Goal: Find contact information: Find contact information

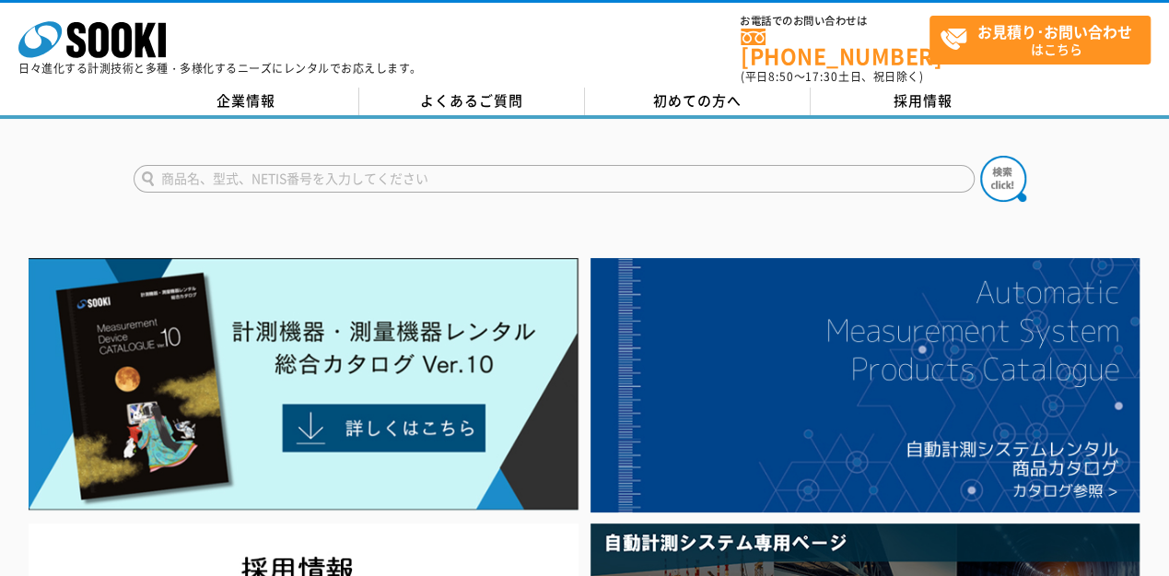
click at [363, 366] on img at bounding box center [304, 384] width 550 height 253
click at [488, 173] on input "text" at bounding box center [554, 179] width 841 height 28
paste input "普通騒音計 ＮＬ－４３ＥＸ"
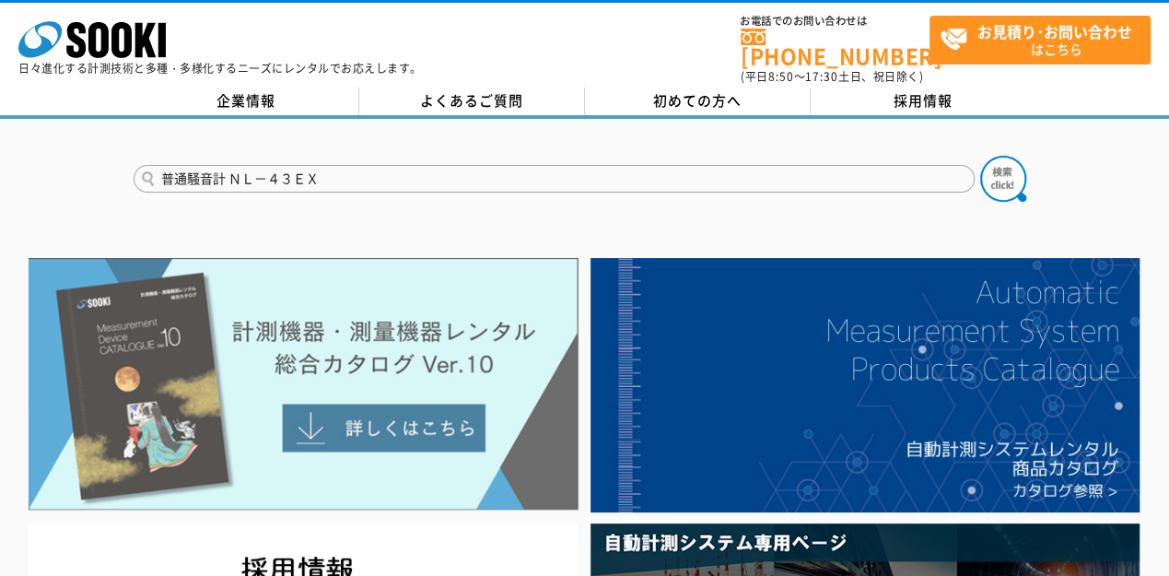
type input "普通騒音計 ＮＬ－４３ＥＸ"
click at [981, 156] on button at bounding box center [1004, 179] width 46 height 46
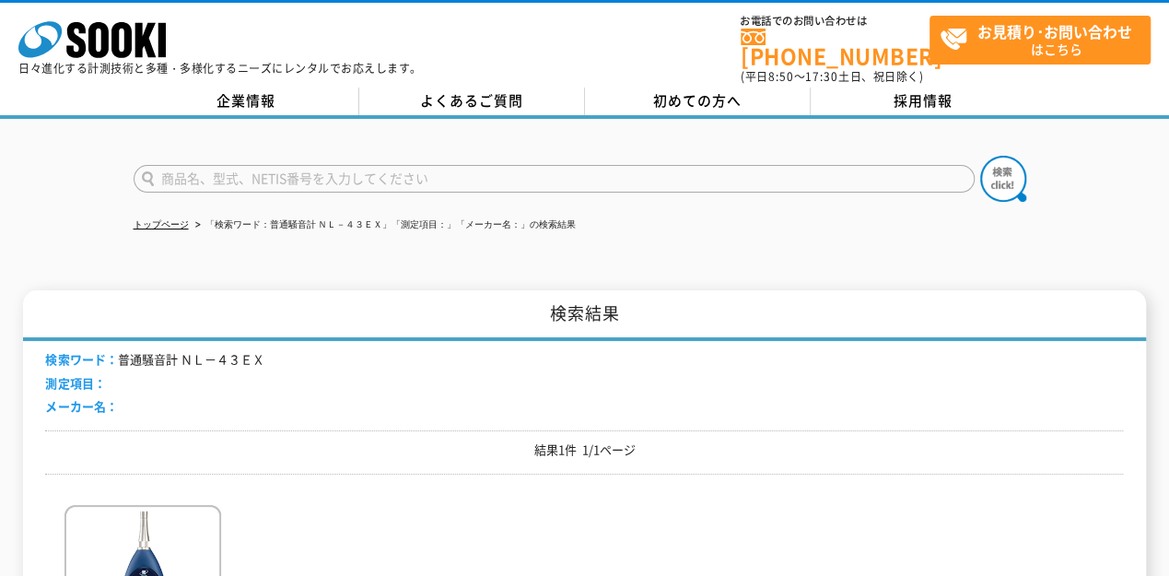
scroll to position [212, 0]
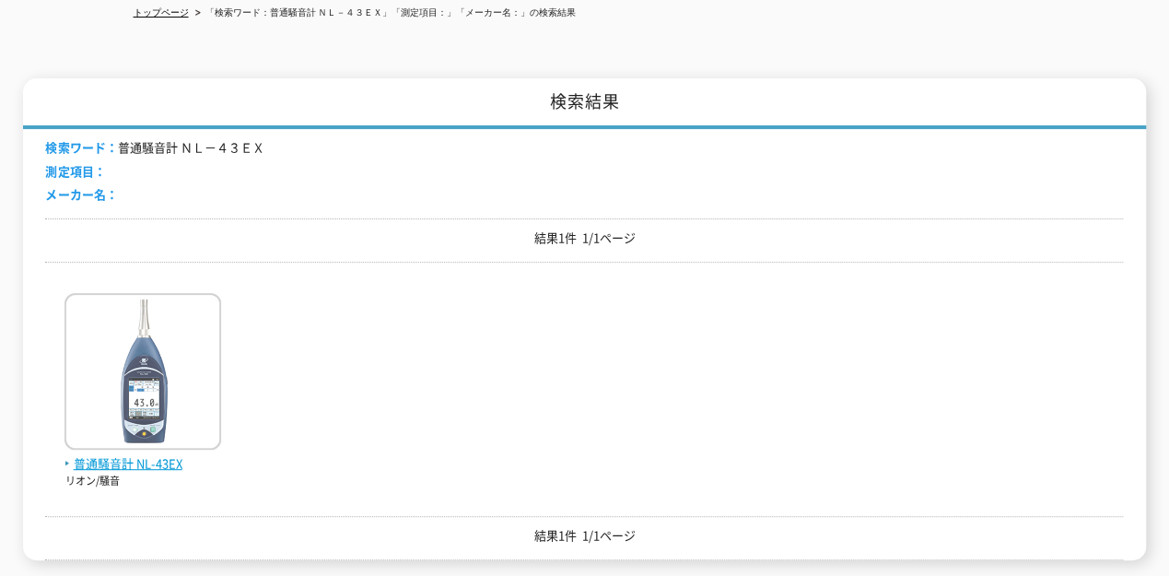
click at [143, 454] on span "普通騒音計 NL-43EX" at bounding box center [143, 463] width 157 height 19
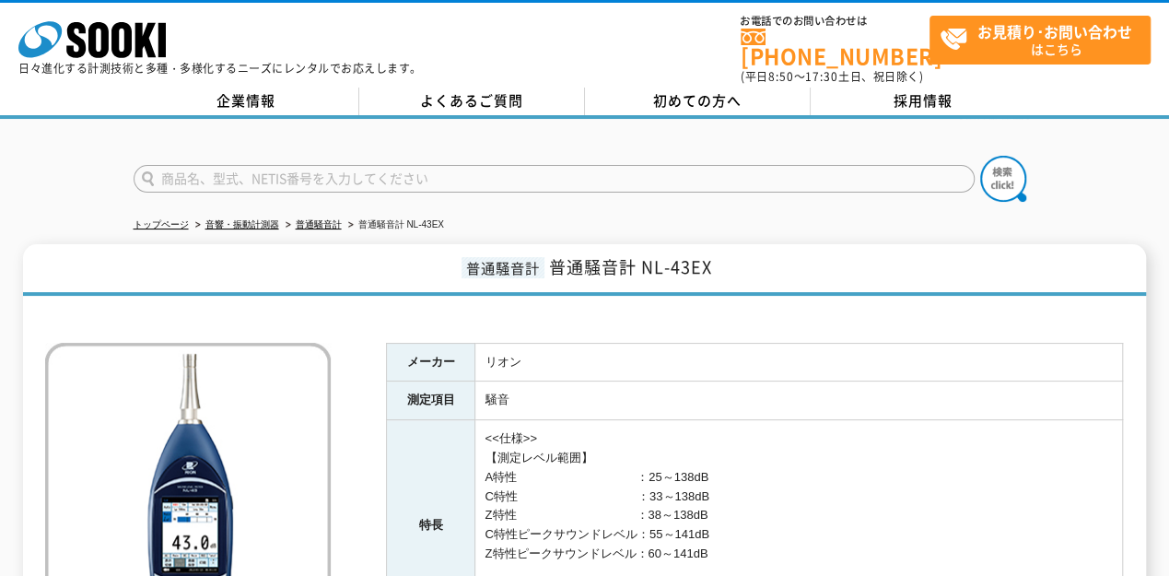
click at [143, 445] on img at bounding box center [188, 486] width 286 height 286
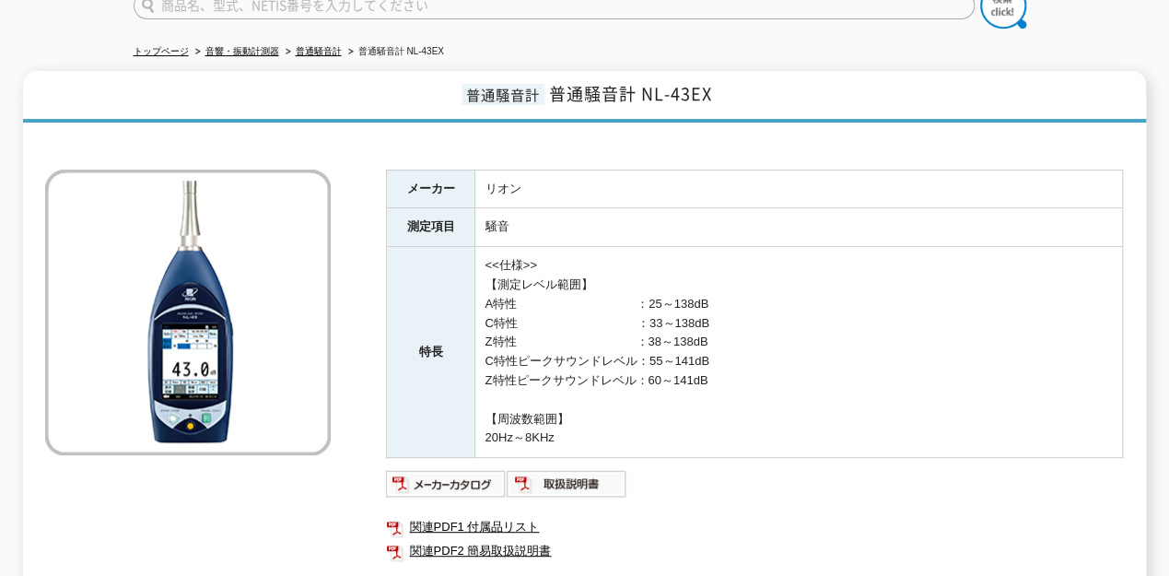
scroll to position [172, 0]
click at [437, 470] on img at bounding box center [446, 484] width 121 height 29
click at [411, 94] on h1 "普通騒音計 普通騒音計 NL-43EX" at bounding box center [584, 98] width 1122 height 52
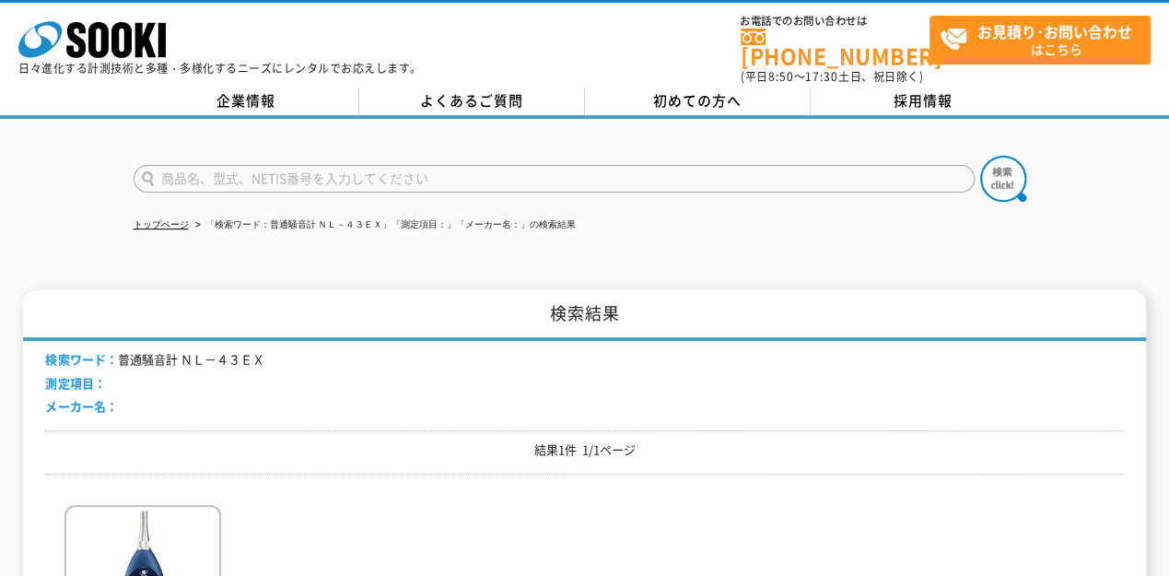
click at [372, 170] on input "text" at bounding box center [554, 179] width 841 height 28
paste input "振動レベル計 ＶＭ－５７ＥＸ"
type input "振動レベル計 ＶＭ－５７ＥＸ"
click at [987, 183] on img at bounding box center [1004, 179] width 46 height 46
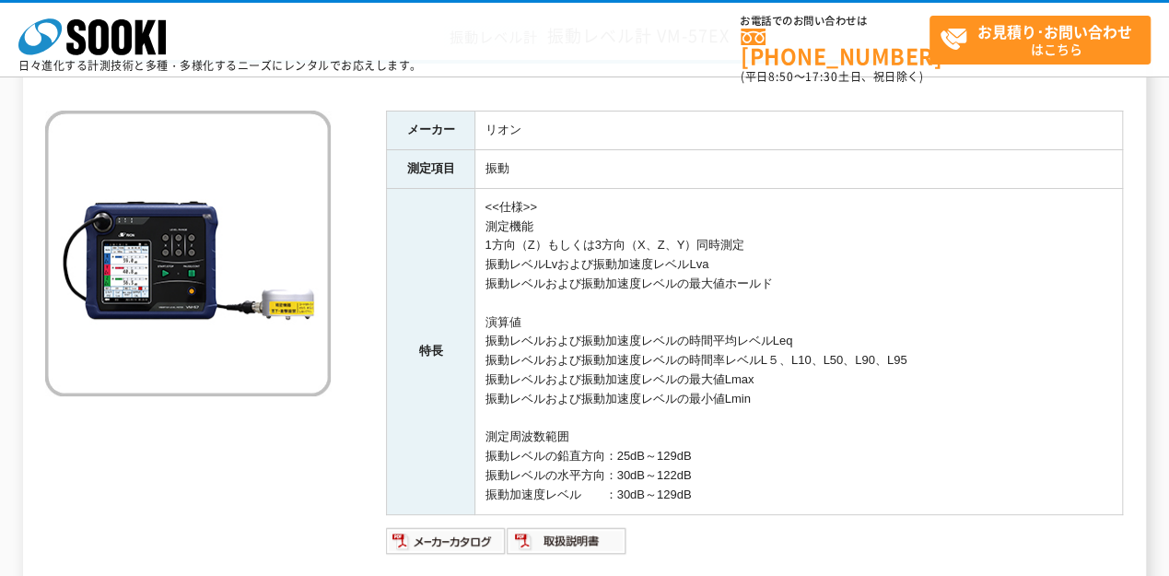
scroll to position [145, 0]
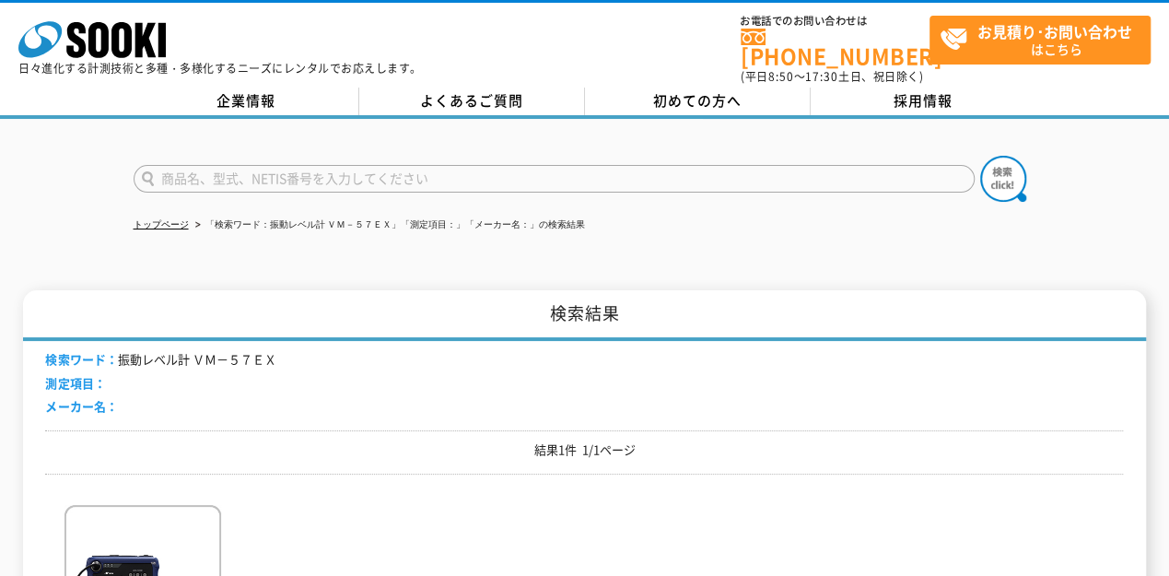
click at [360, 168] on input "text" at bounding box center [554, 179] width 841 height 28
type input "AS６０"
click at [981, 156] on button at bounding box center [1004, 179] width 46 height 46
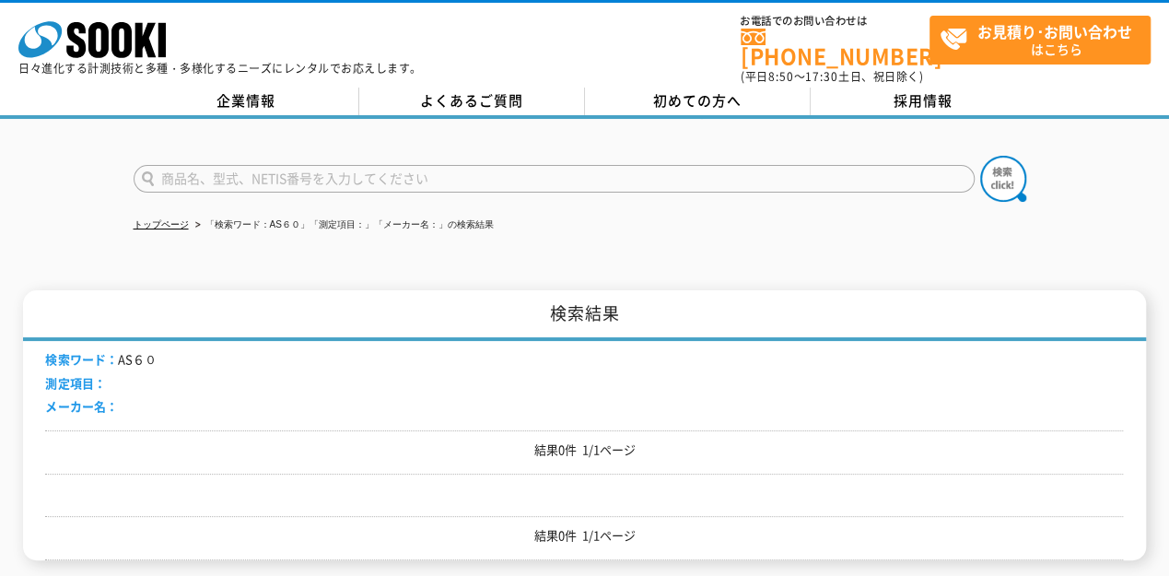
click at [422, 177] on input "text" at bounding box center [554, 179] width 841 height 28
type input "AS-60VM"
click at [981, 156] on button at bounding box center [1004, 179] width 46 height 46
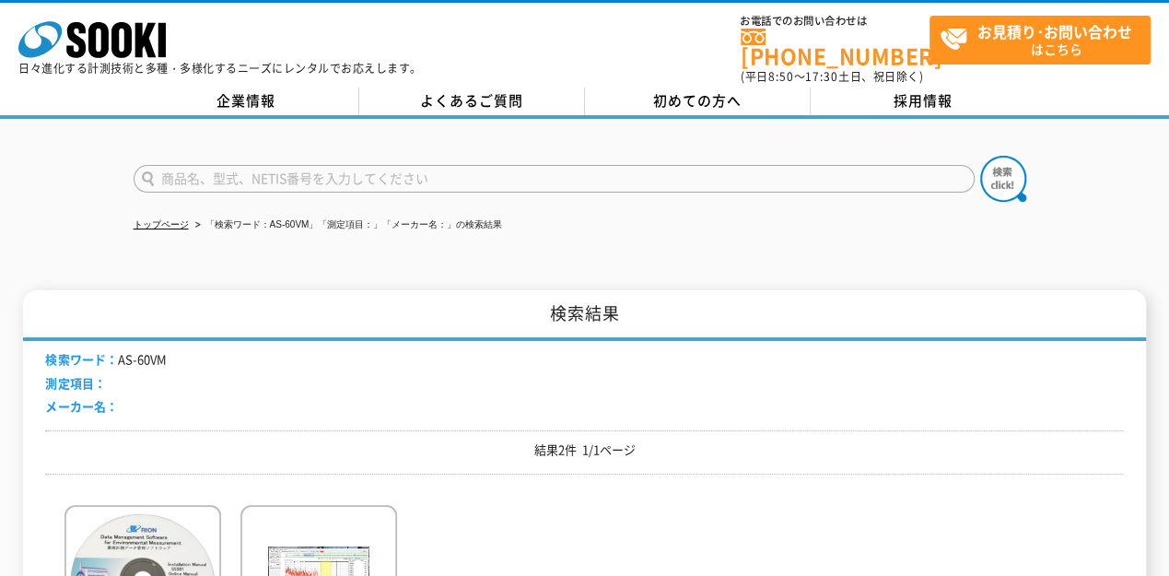
scroll to position [142, 0]
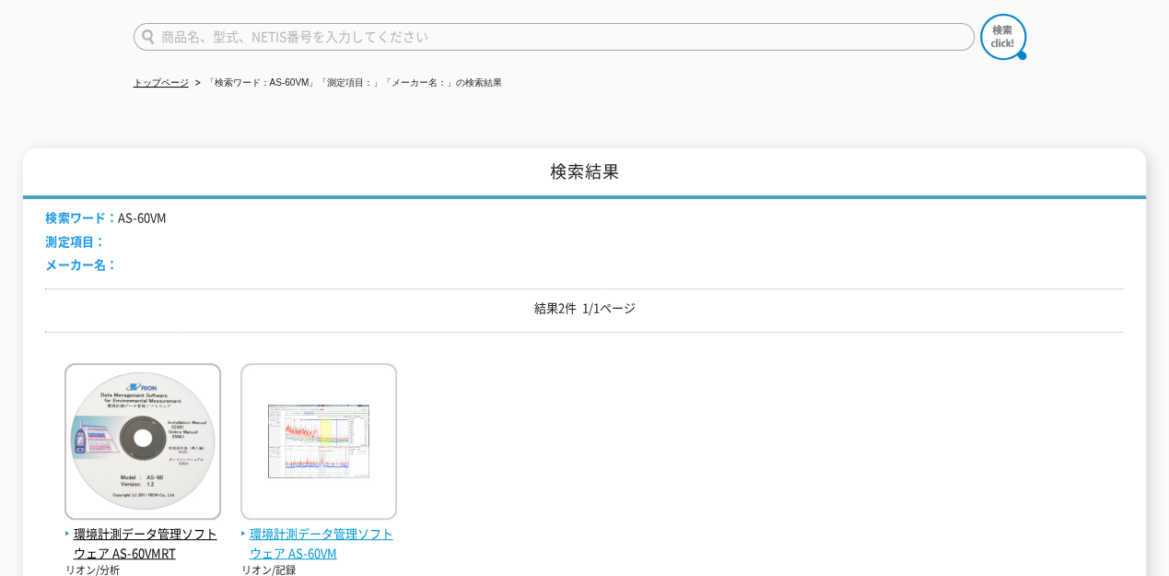
click at [262, 421] on img at bounding box center [319, 443] width 157 height 161
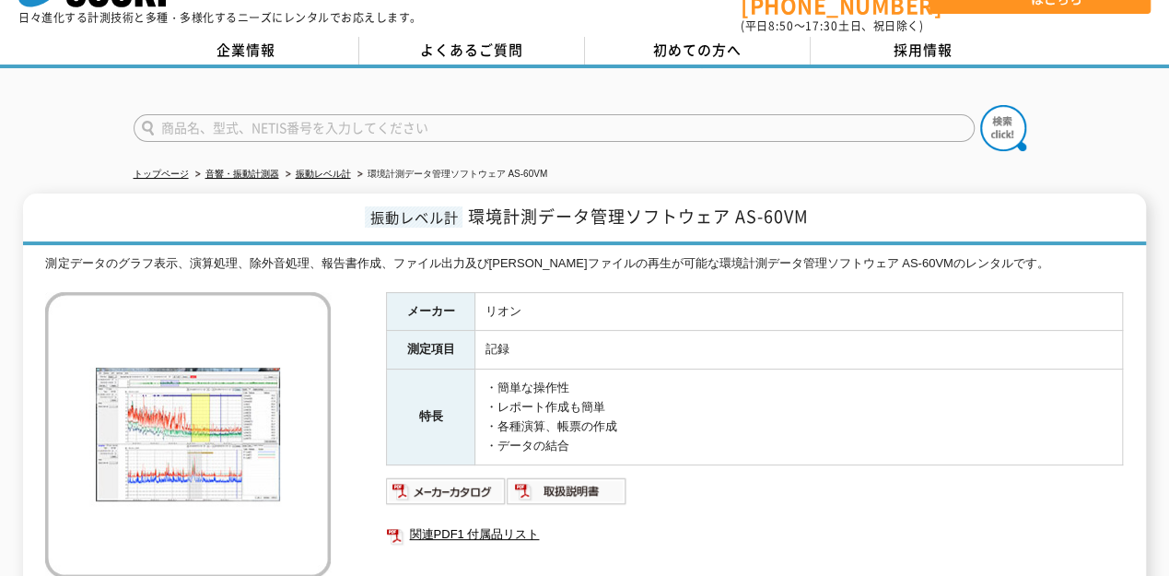
scroll to position [82, 0]
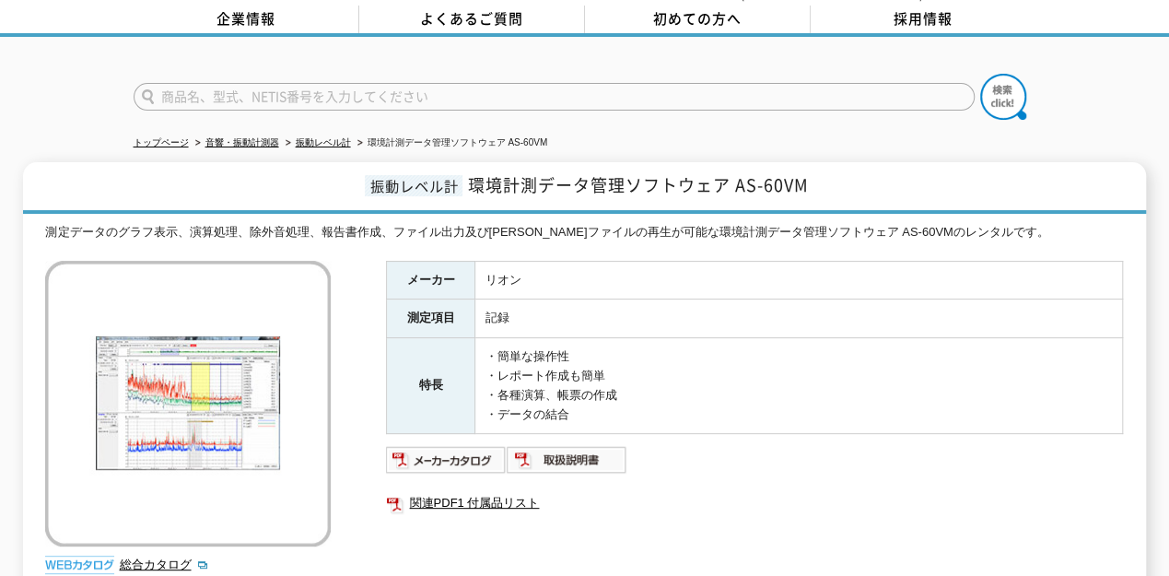
click at [713, 88] on input "text" at bounding box center [554, 97] width 841 height 28
paste input "酸素濃度計 ＸＯ－３２６ⅡＡ"
type input "酸素濃度計 ＸＯ－３２６ⅡＡ"
click at [993, 88] on img at bounding box center [1004, 97] width 46 height 46
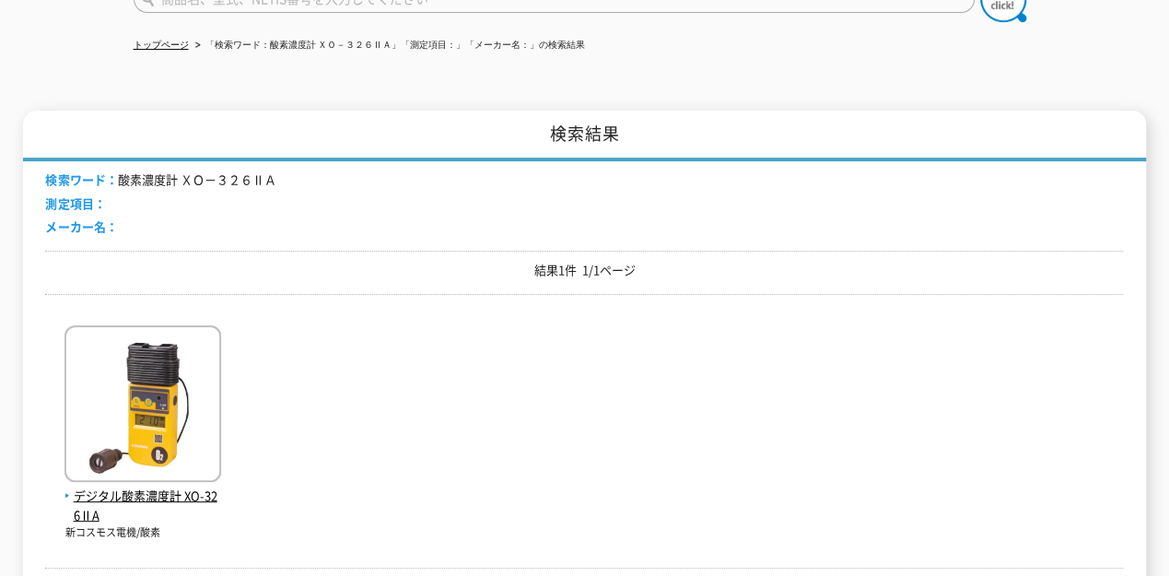
scroll to position [181, 0]
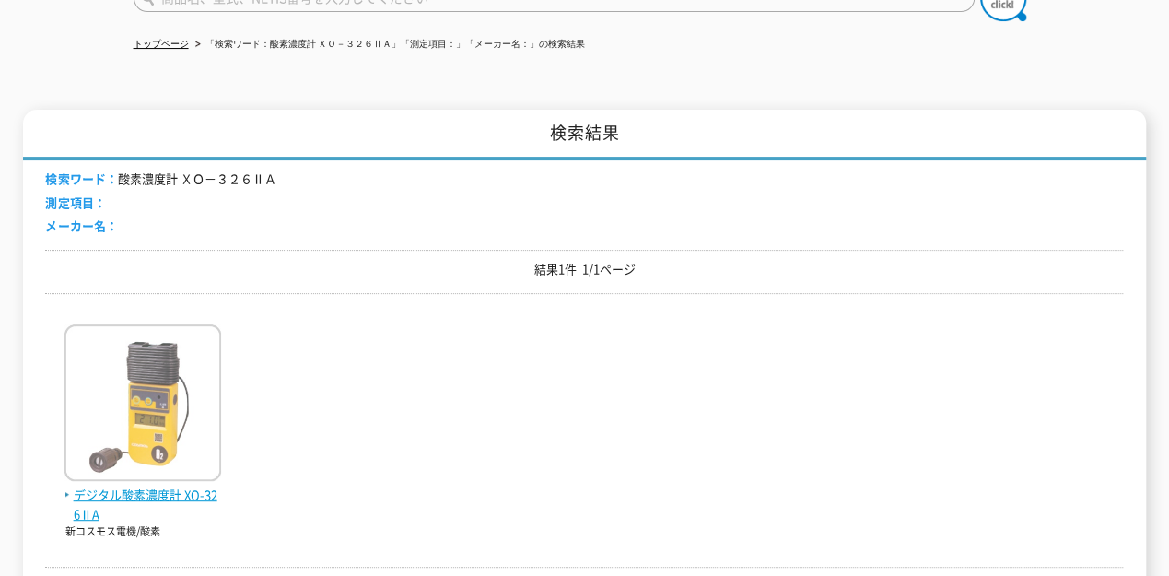
click at [190, 363] on img at bounding box center [143, 404] width 157 height 161
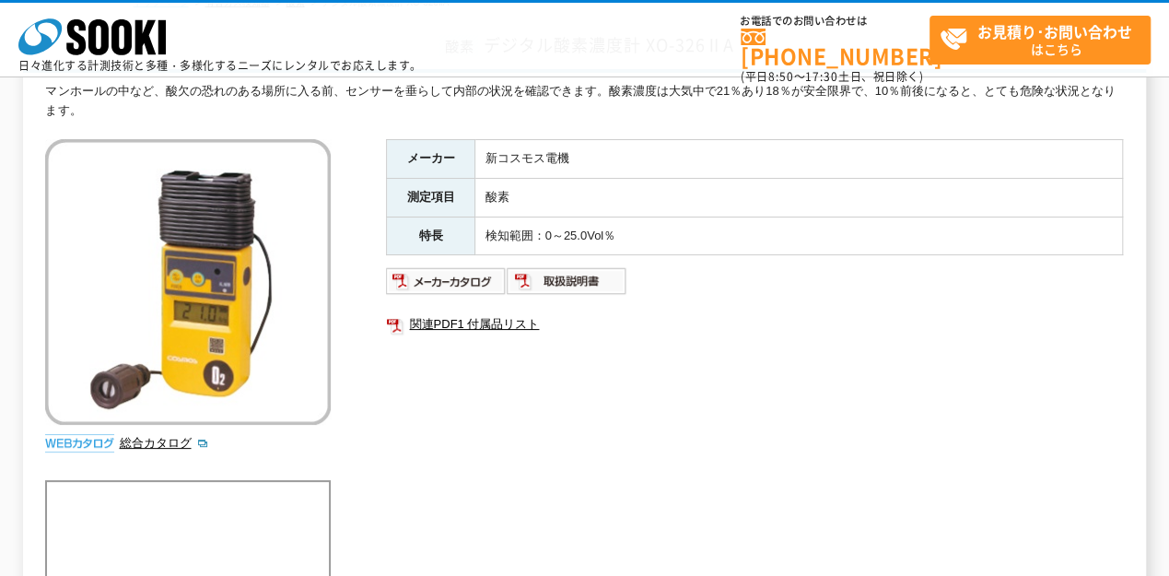
scroll to position [139, 0]
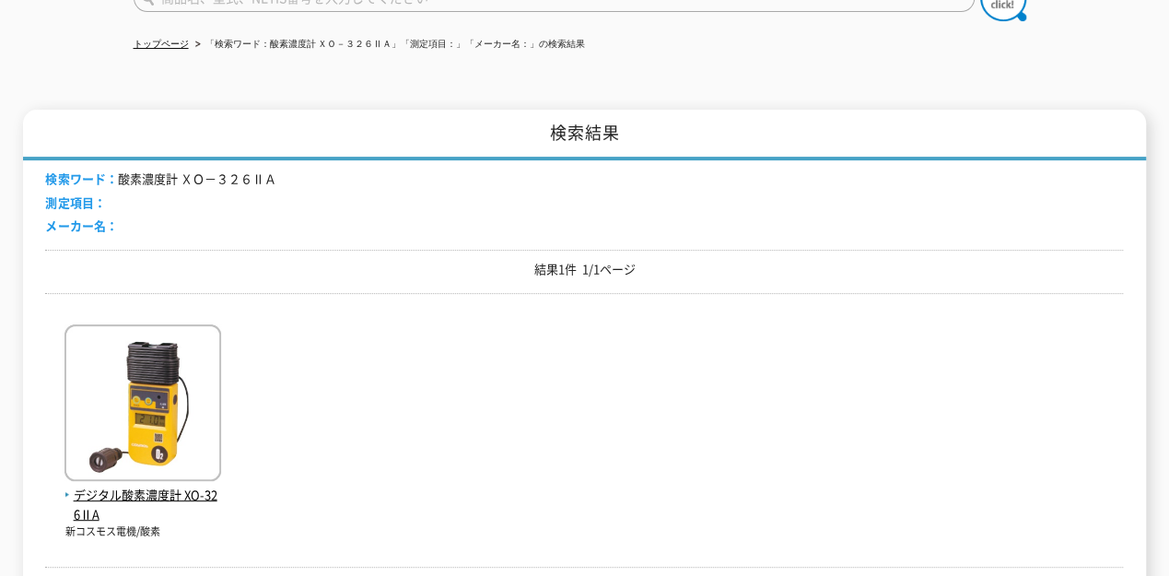
click at [216, 26] on ul "トップページ 「検索ワード：酸素濃度計 ＸＯ－３２６ⅡＡ」「測定項目：」「メーカー名：」の検索結果" at bounding box center [585, 45] width 903 height 38
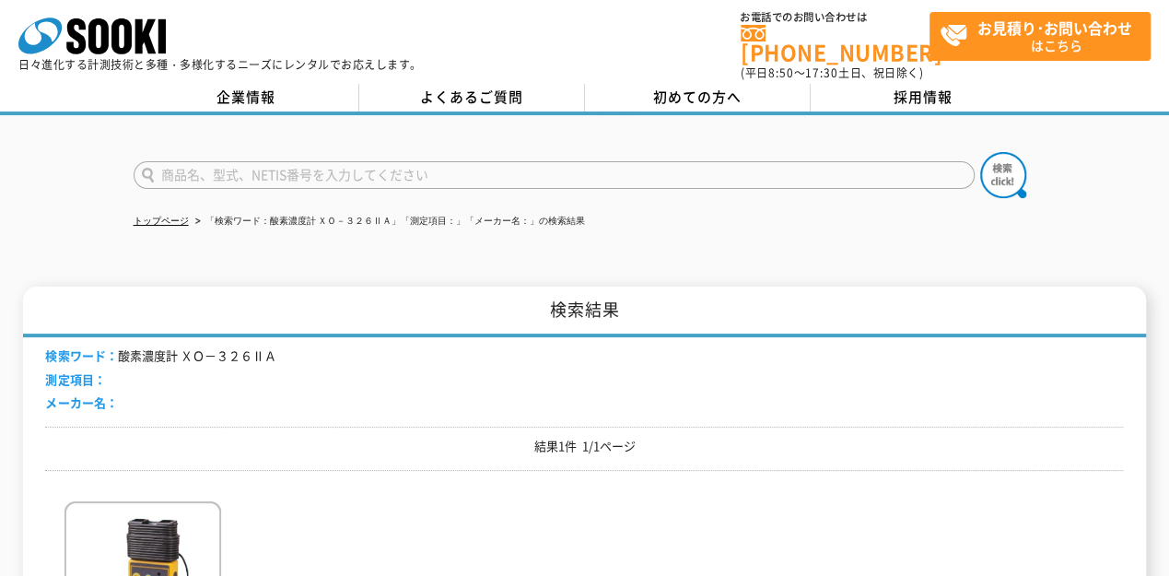
scroll to position [3, 0]
click at [303, 170] on input "text" at bounding box center [554, 176] width 841 height 28
paste input "酸素・硫化水素濃度計 ＸＯＳ－３２６"
type input "酸素・硫化水素濃度計 ＸＯＳ－３２６"
click at [981, 153] on button at bounding box center [1004, 176] width 46 height 46
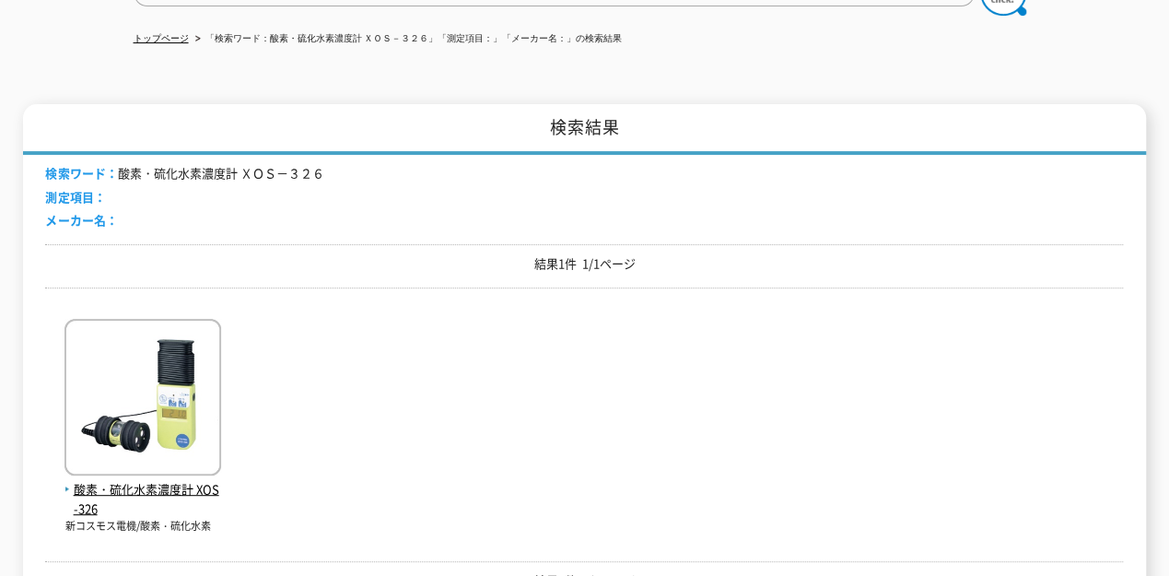
scroll to position [185, 0]
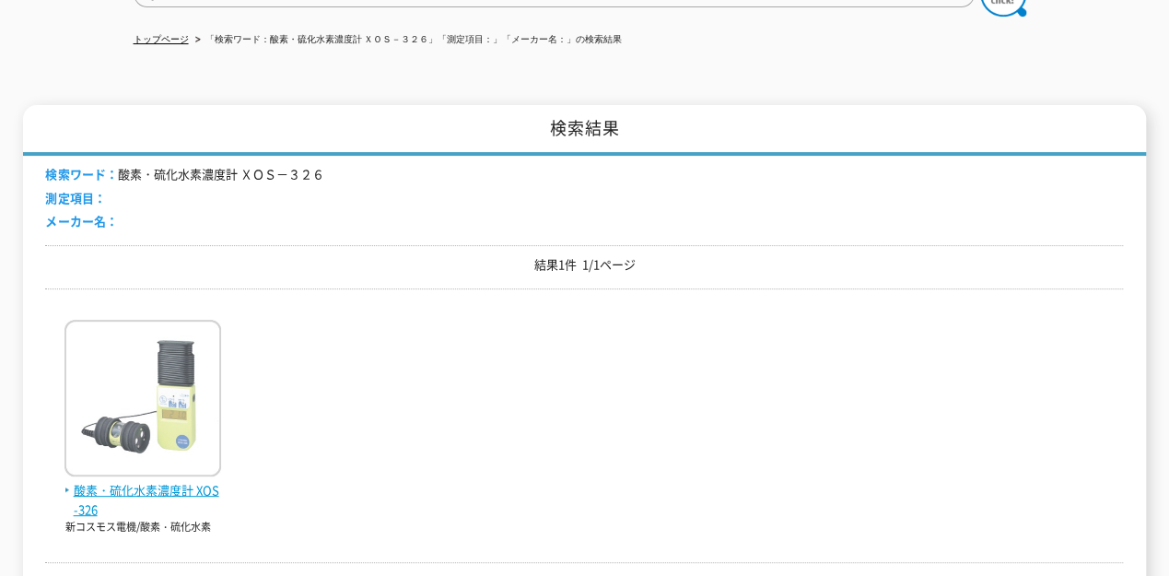
click at [182, 486] on span "酸素・硫化水素濃度計 XOS-326" at bounding box center [143, 500] width 157 height 39
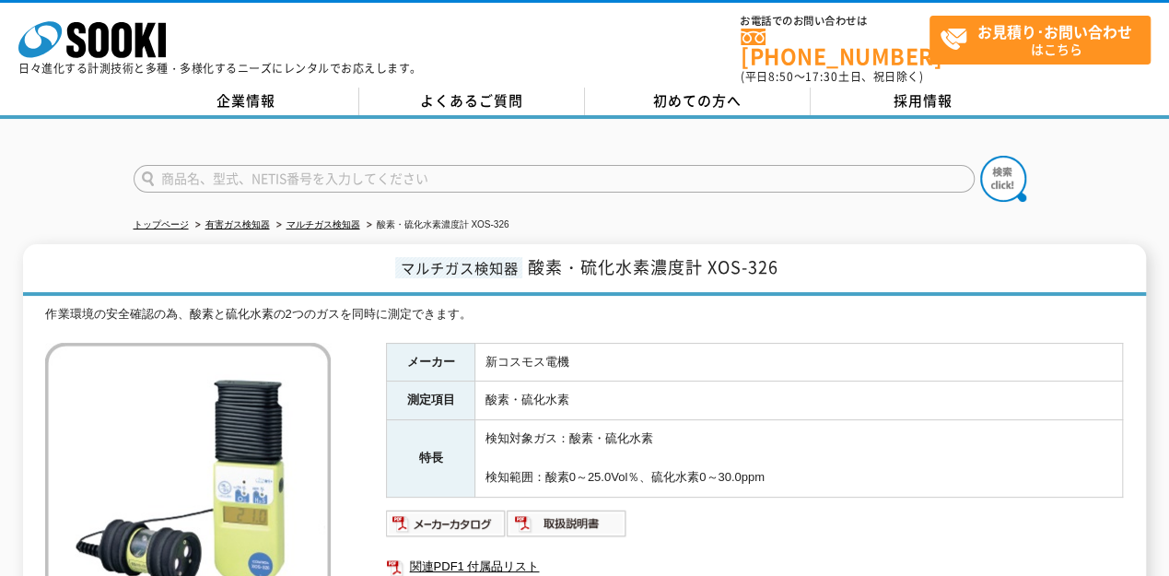
click at [613, 172] on input "text" at bounding box center [554, 179] width 841 height 28
paste input "ポケットサイズ温湿度計 ＨＮ－ＣＨＮＲ"
type input "ポケットサイズ温湿度計 ＨＮ－ＣＨＮＲ"
click at [981, 156] on button at bounding box center [1004, 179] width 46 height 46
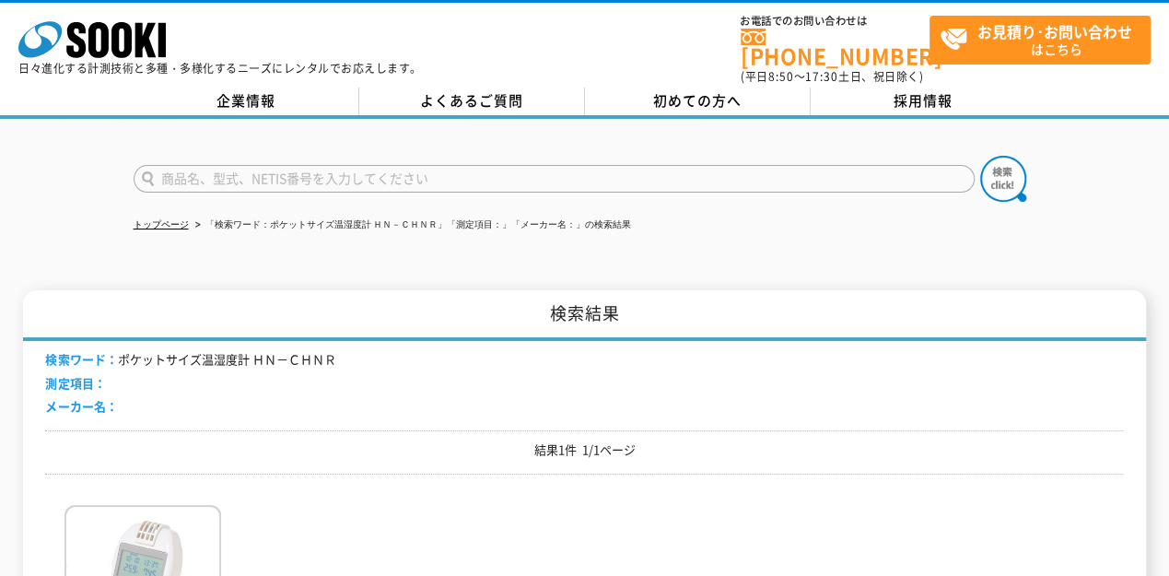
click at [153, 558] on img at bounding box center [143, 585] width 157 height 161
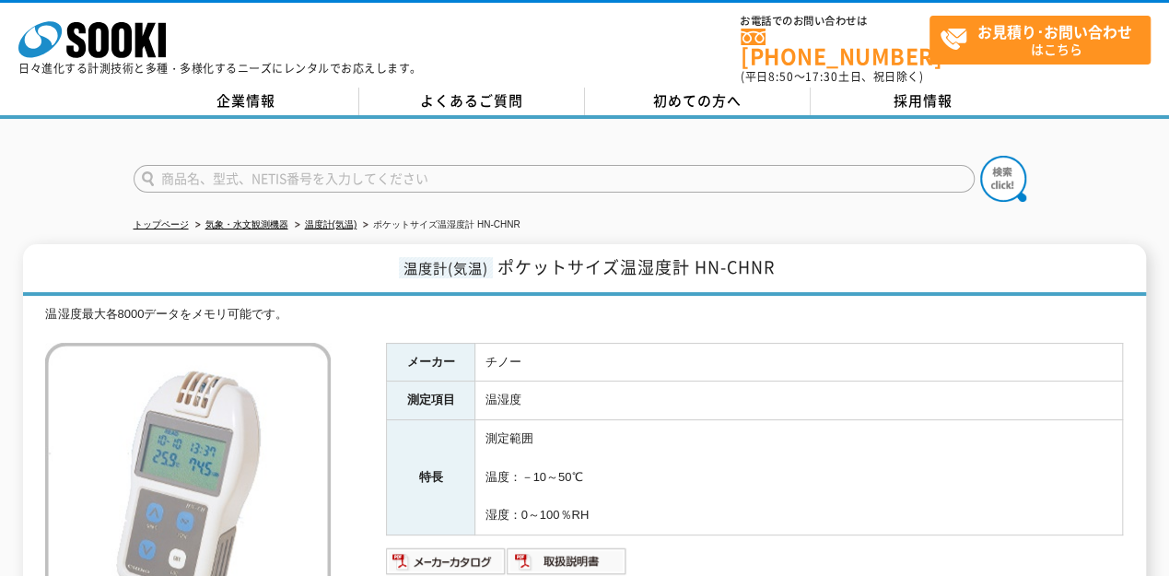
click at [652, 165] on input "text" at bounding box center [554, 179] width 841 height 28
paste input "特定小電力トランシーバー ＳＲ２３５"
type input "特定小電力トランシーバー ＳＲ２３５"
drag, startPoint x: 999, startPoint y: 150, endPoint x: 956, endPoint y: 197, distance: 63.9
click at [997, 156] on img at bounding box center [1004, 179] width 46 height 46
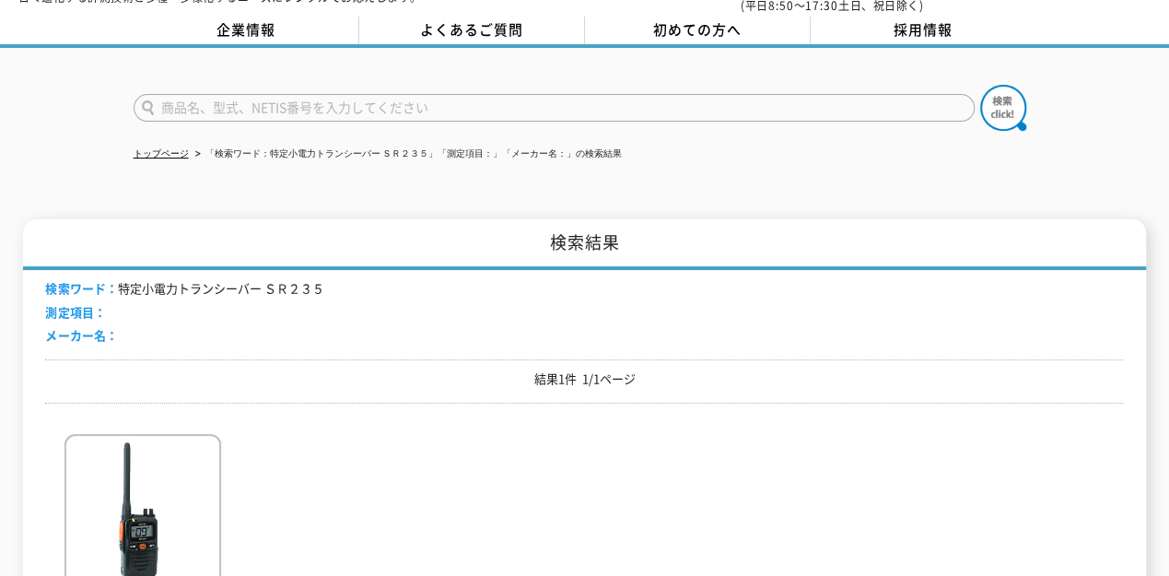
scroll to position [170, 0]
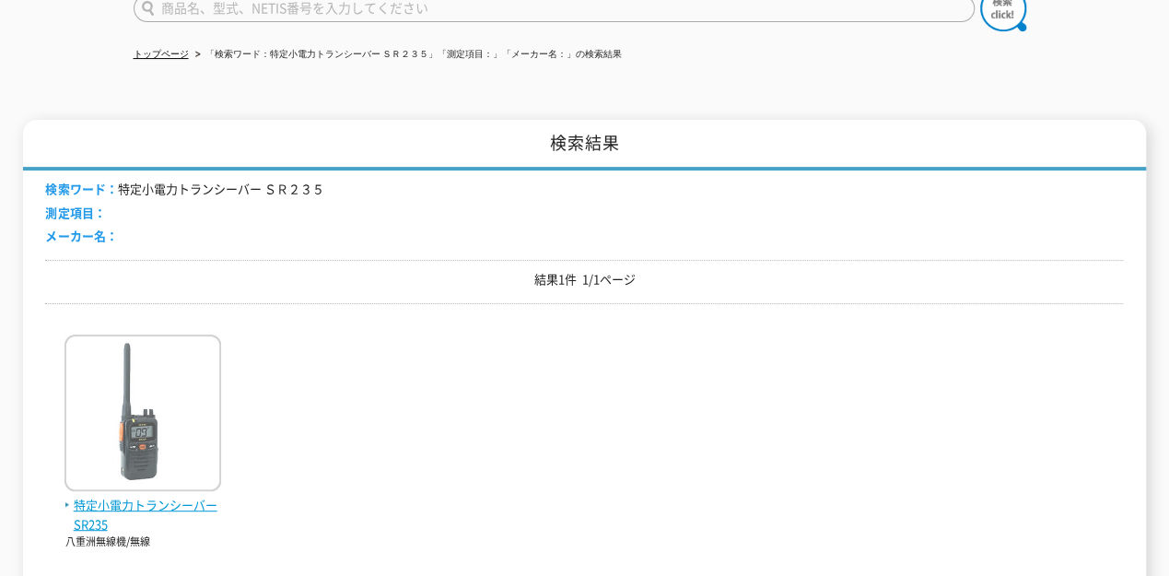
click at [123, 440] on img at bounding box center [143, 415] width 157 height 161
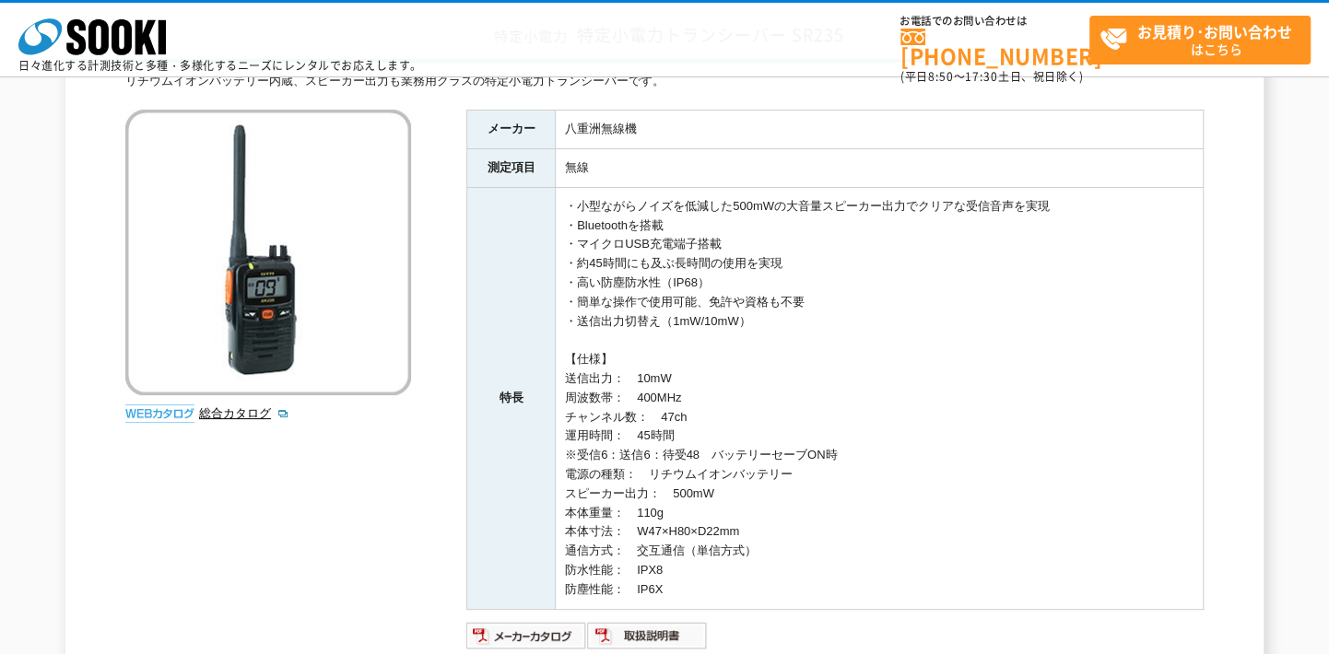
scroll to position [141, 0]
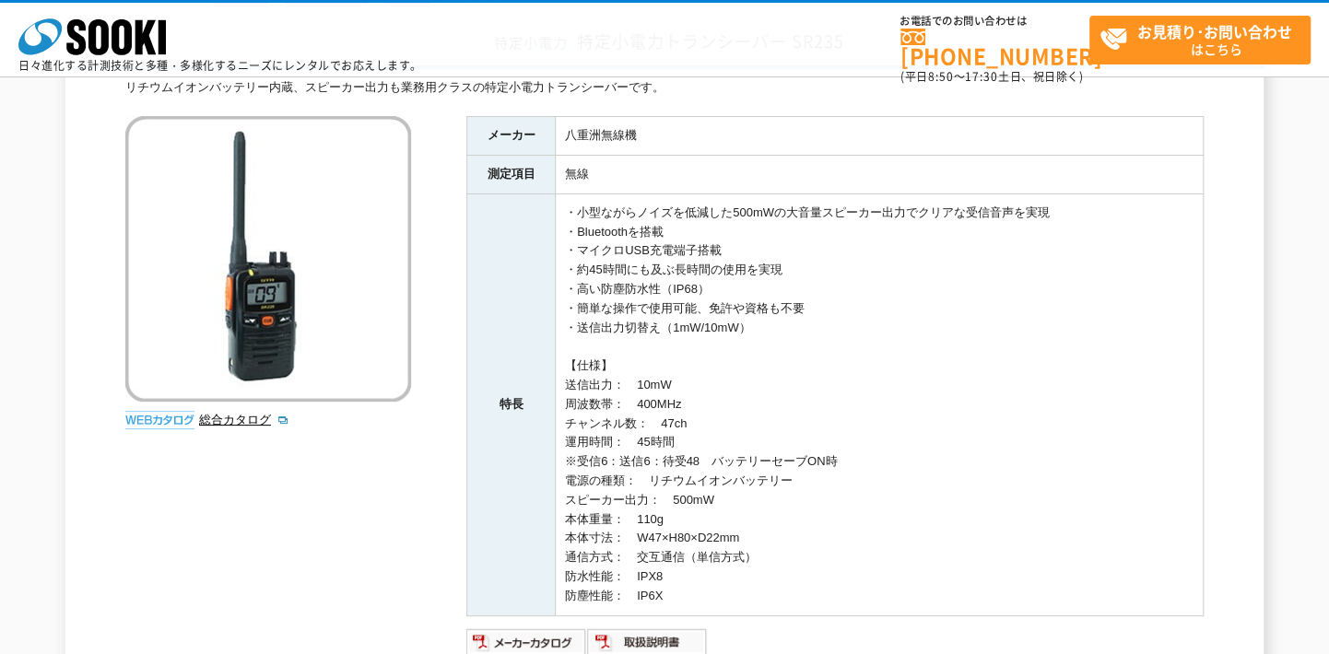
drag, startPoint x: 510, startPoint y: 1, endPoint x: 425, endPoint y: 143, distance: 165.3
click at [425, 143] on div "リチウムイオンバッテリー内蔵、スピーカー出力も業務用クラスの特定小電力トランシーバーです。 総合カタログ メーカー 八重洲無線機 測定項目 無線 特長 ・小型…" at bounding box center [664, 417] width 1078 height 679
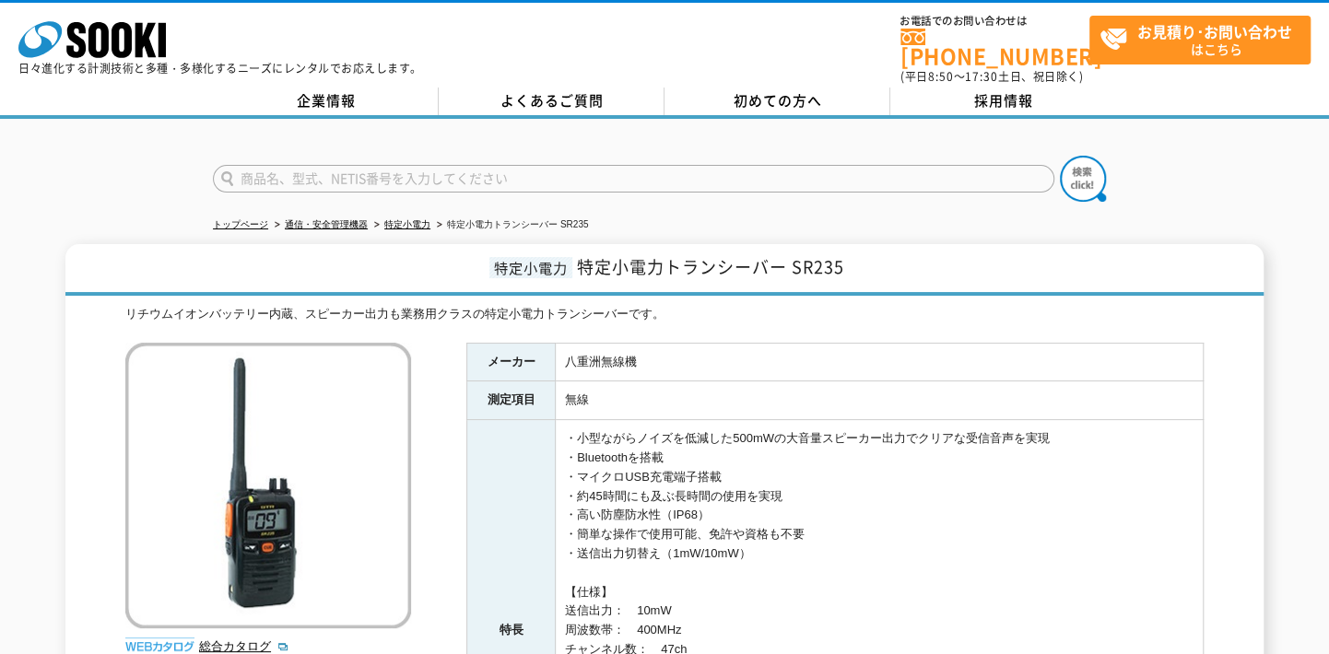
click at [646, 171] on input "text" at bounding box center [633, 179] width 841 height 28
paste input "ワイヤレス4ch温度計 ＣＥＮＴＥＲ５２１"
type input "ワイヤレス4ch温度計 ＣＥＮＴＥＲ５２１"
click at [1084, 179] on img at bounding box center [1083, 179] width 46 height 46
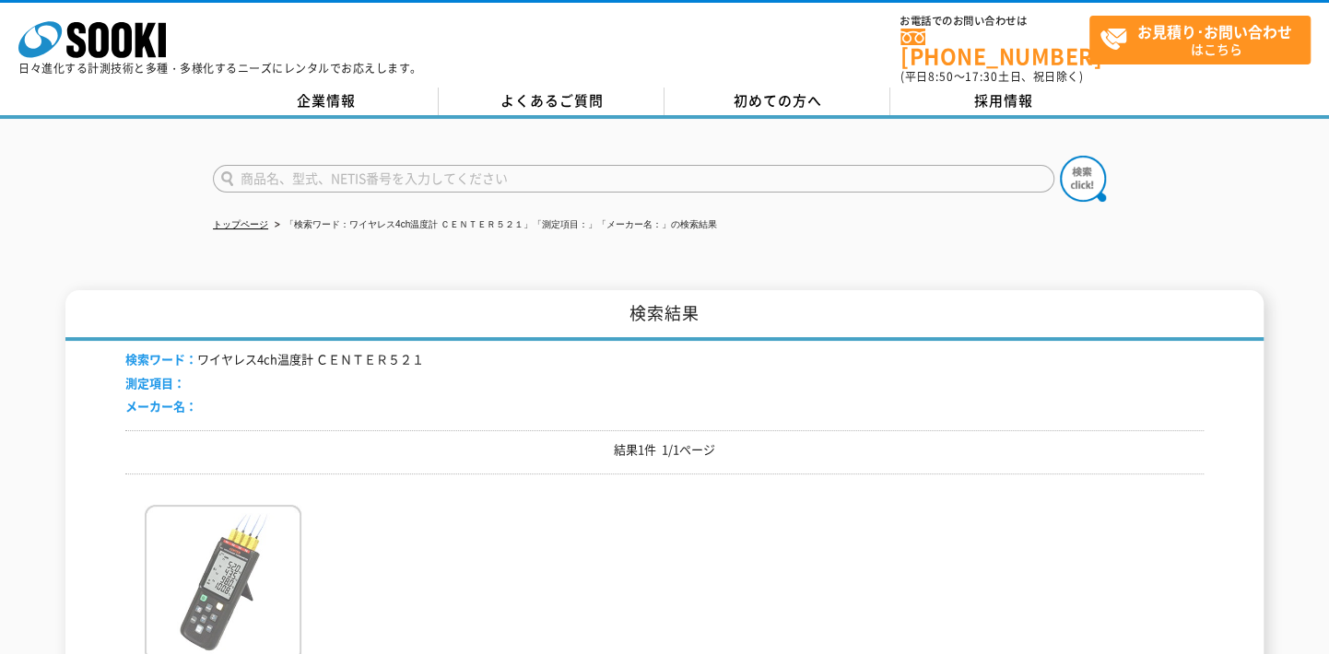
click at [257, 554] on img at bounding box center [223, 585] width 157 height 161
drag, startPoint x: 528, startPoint y: 0, endPoint x: 500, endPoint y: 162, distance: 164.5
click at [500, 165] on input "text" at bounding box center [633, 179] width 841 height 28
paste input "コンクリートテストハンマー(記録式) ＮＳＲ"
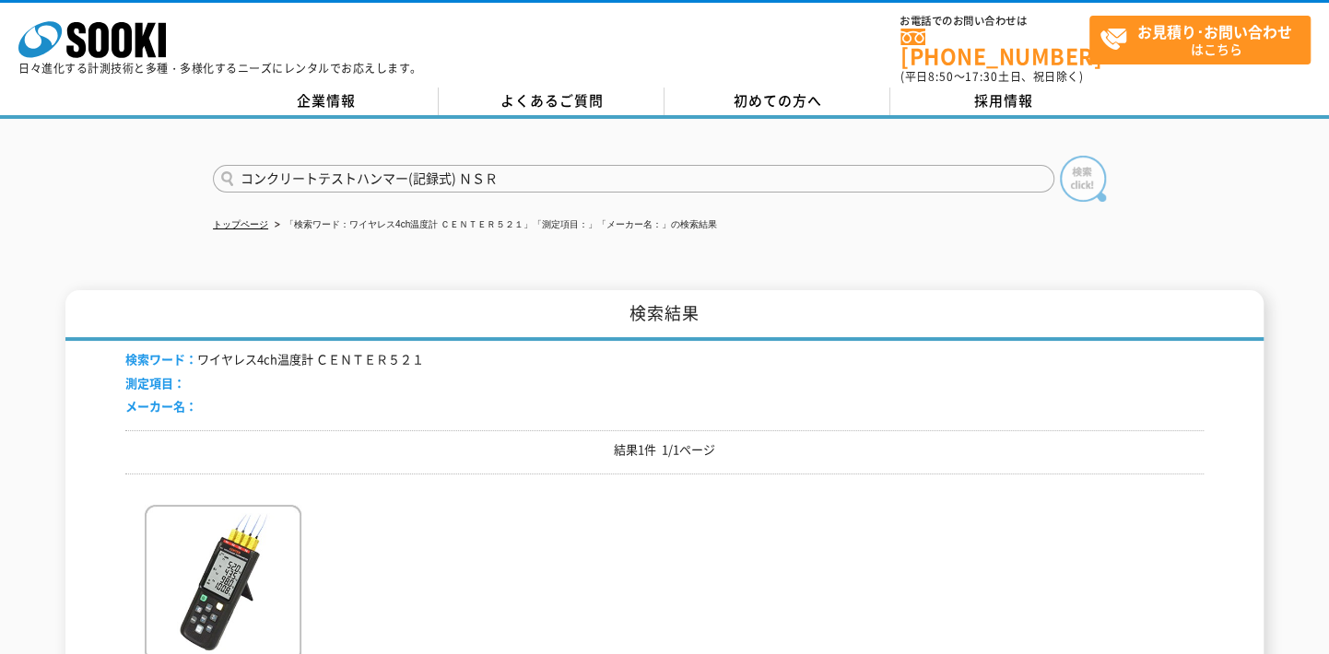
type input "コンクリートテストハンマー(記録式) ＮＳＲ"
click at [1070, 157] on img at bounding box center [1083, 179] width 46 height 46
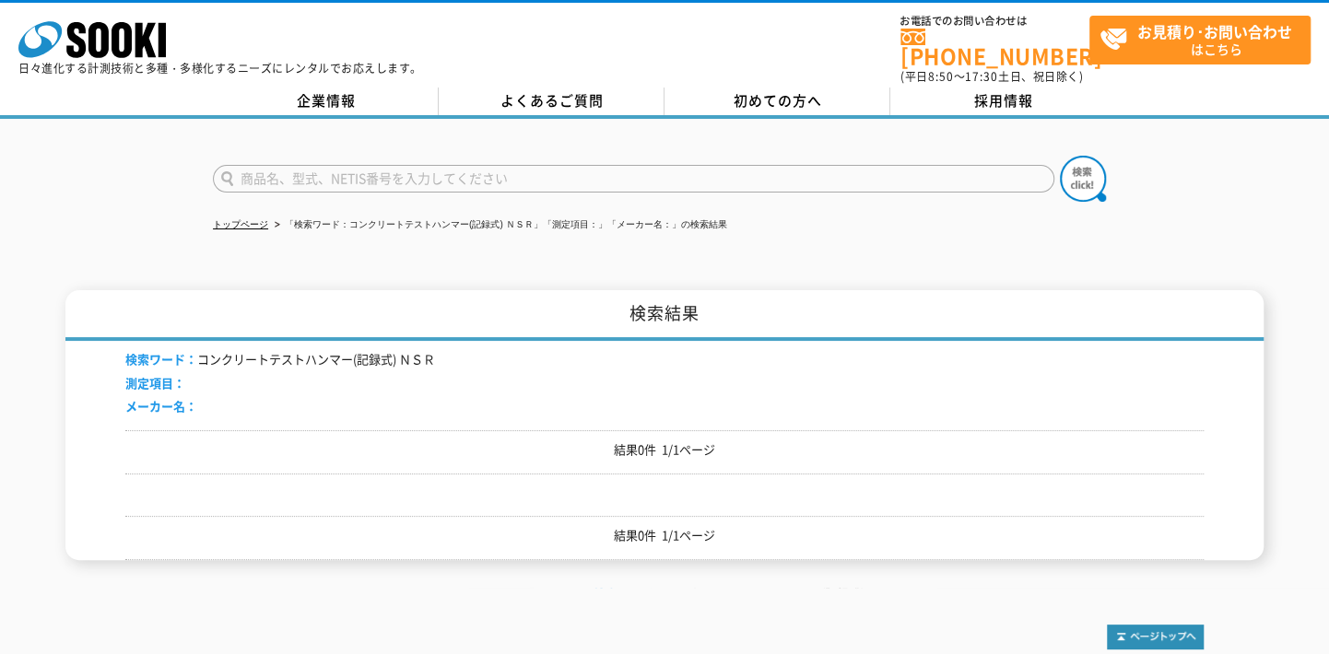
click at [561, 165] on input "text" at bounding box center [633, 179] width 841 height 28
type input "商品名、型式、NETIS番号を入力してください"
click at [558, 169] on input "text" at bounding box center [633, 179] width 841 height 28
paste input "ＮＳＲ"
type input "ＮＳＲ"
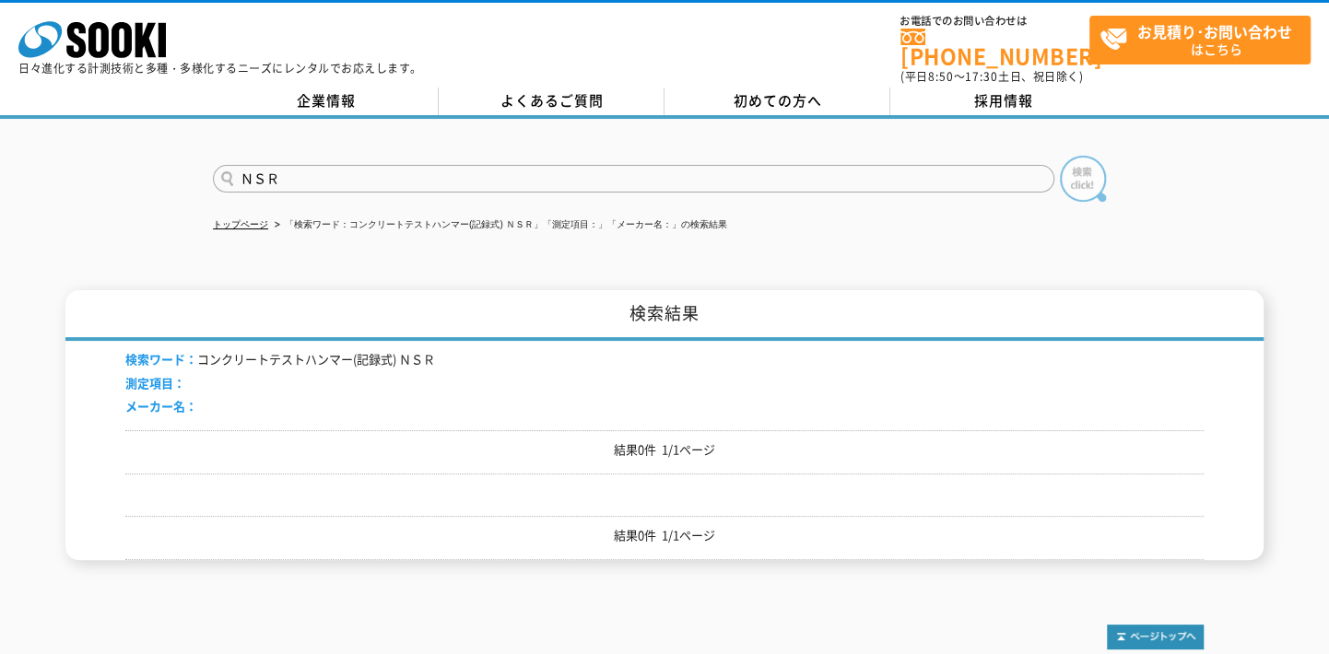
click at [1074, 156] on img at bounding box center [1083, 179] width 46 height 46
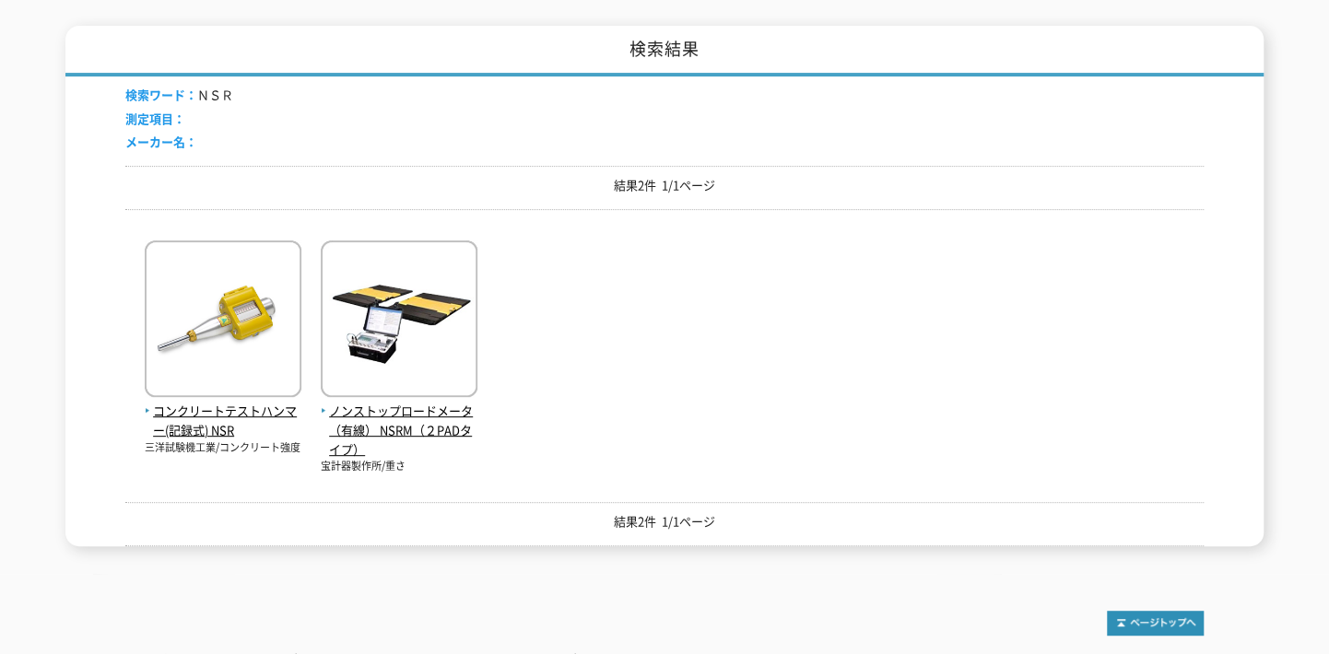
scroll to position [264, 0]
click at [202, 339] on img at bounding box center [223, 321] width 157 height 161
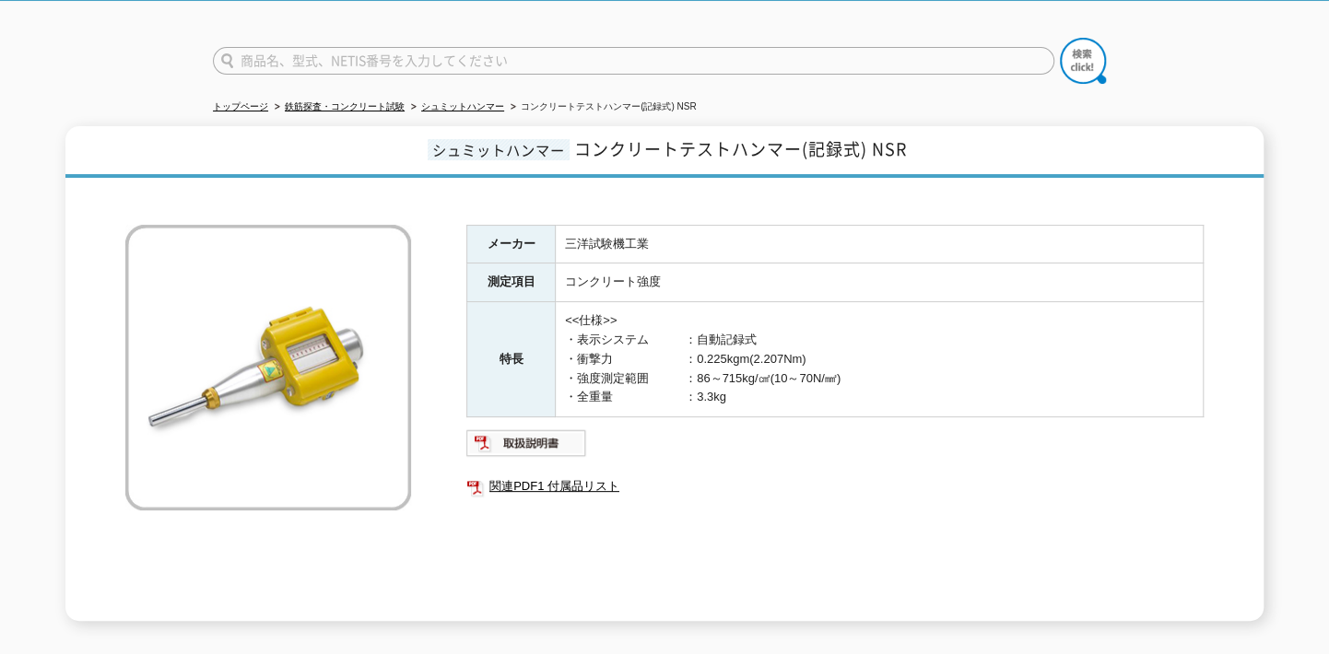
scroll to position [119, 0]
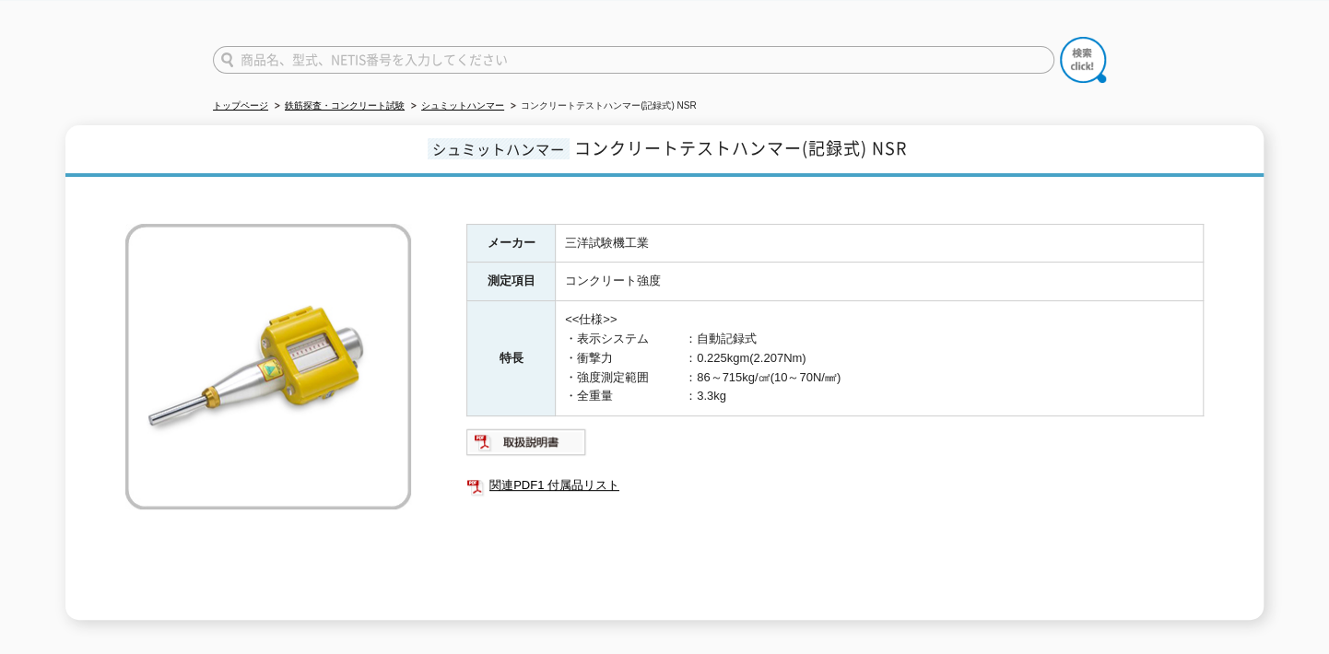
click at [536, 138] on span "シュミットハンマー" at bounding box center [499, 148] width 142 height 21
click at [702, 154] on h1 "シュミットハンマー コンクリートテストハンマー(記録式) NSR" at bounding box center [664, 151] width 1198 height 52
click at [477, 54] on input "text" at bounding box center [633, 60] width 841 height 28
paste input "ﾎﾟｰﾀﾌﾞﾙｶﾞｽﾓﾆﾀｰ GX-3R TYPE-A"
type input "ﾎﾟｰﾀﾌﾞﾙｶﾞｽﾓﾆﾀｰ GX-3R TYPE-A"
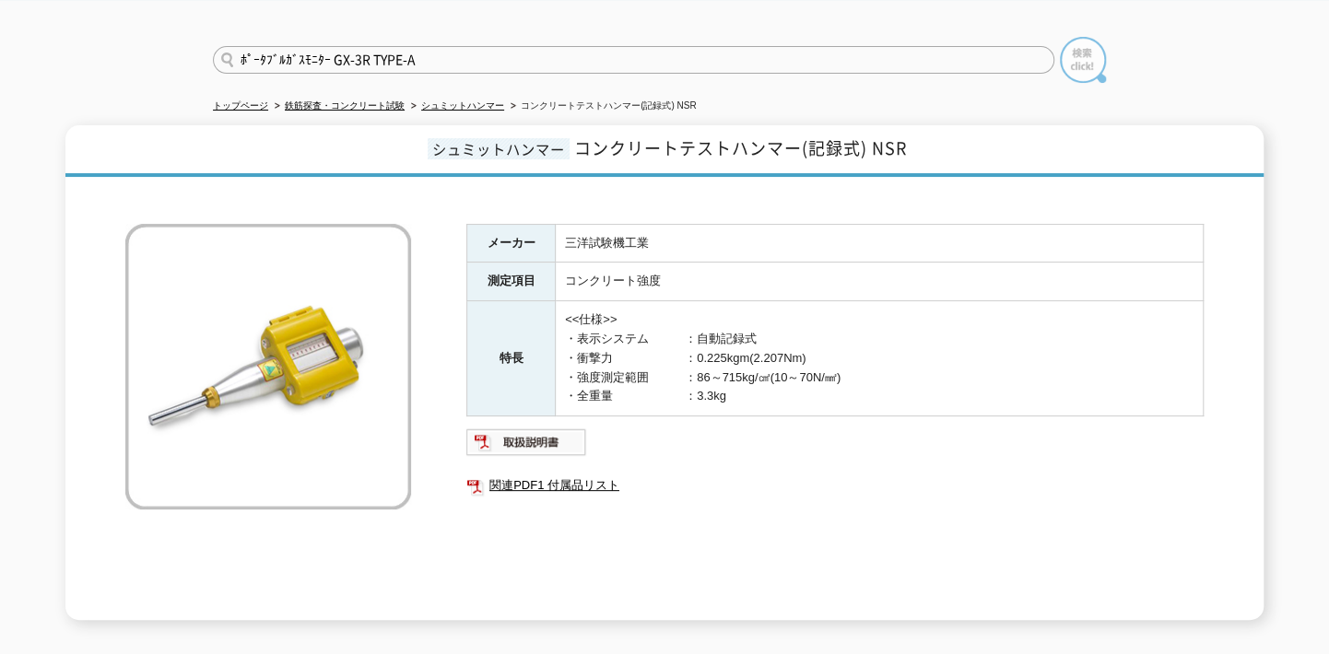
click at [1065, 56] on img at bounding box center [1083, 60] width 46 height 46
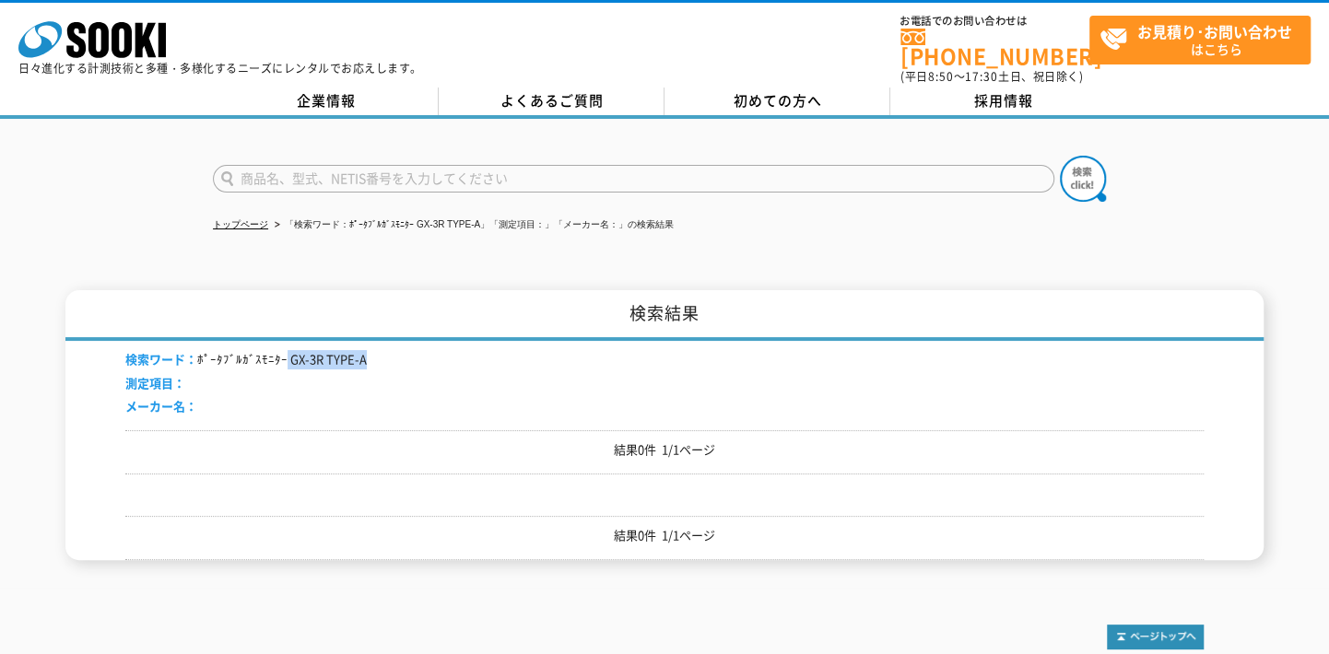
drag, startPoint x: 282, startPoint y: 344, endPoint x: 388, endPoint y: 342, distance: 106.0
click at [388, 342] on div "検索ワード： ﾎﾟｰﾀﾌﾞﾙｶﾞｽﾓﾆﾀｰ GX-3R TYPE-A 測定項目： メーカー名：" at bounding box center [664, 385] width 1078 height 89
copy li "GX-3R TYPE-A"
click at [404, 165] on input "text" at bounding box center [633, 179] width 841 height 28
paste input "GX-3R TYPE-A"
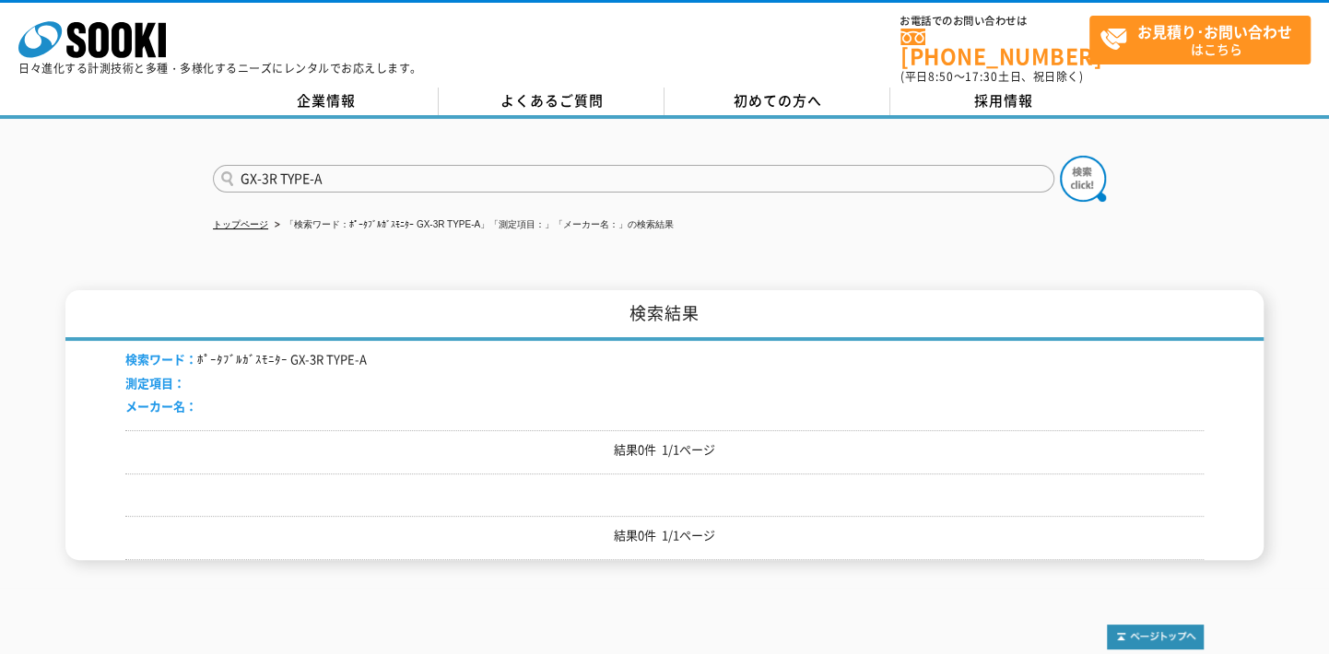
type input "GX-3R TYPE-A"
click at [1060, 156] on button at bounding box center [1083, 179] width 46 height 46
click at [1068, 156] on img at bounding box center [1083, 179] width 46 height 46
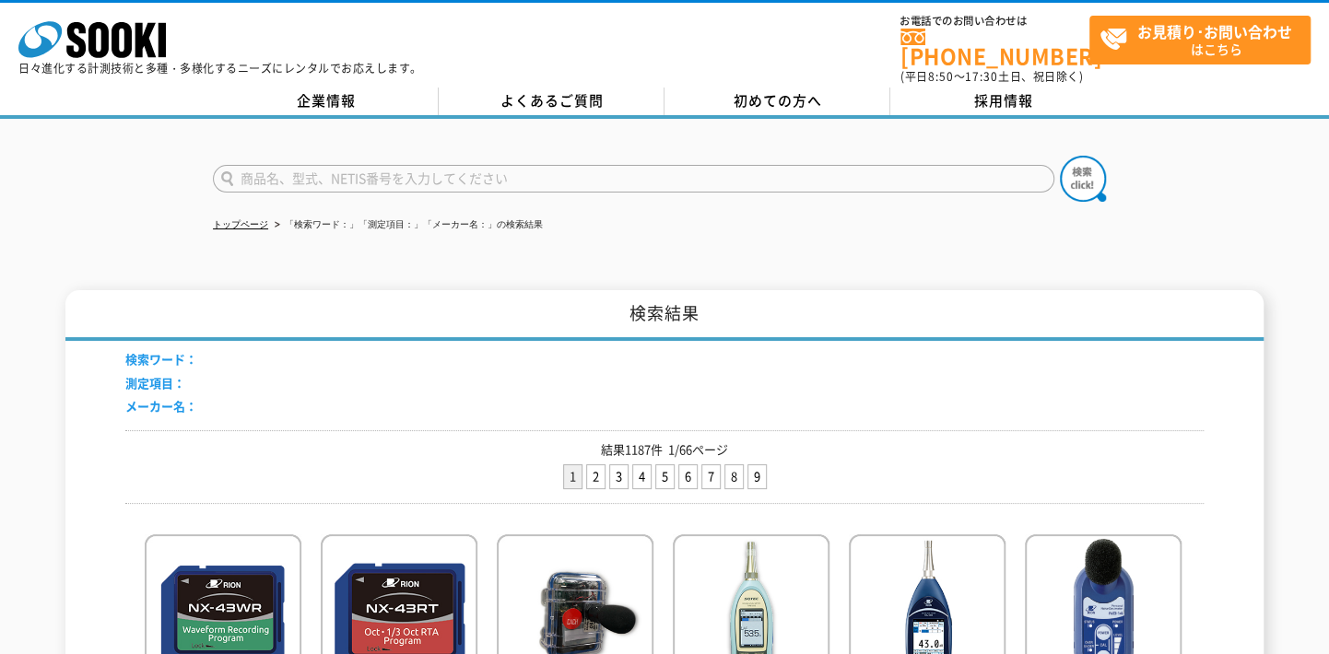
drag, startPoint x: 679, startPoint y: 180, endPoint x: 679, endPoint y: 169, distance: 11.1
click at [679, 170] on form at bounding box center [664, 182] width 903 height 52
type input "商品名、型式、NETIS番号を入力してください"
drag, startPoint x: 679, startPoint y: 169, endPoint x: 609, endPoint y: 273, distance: 125.5
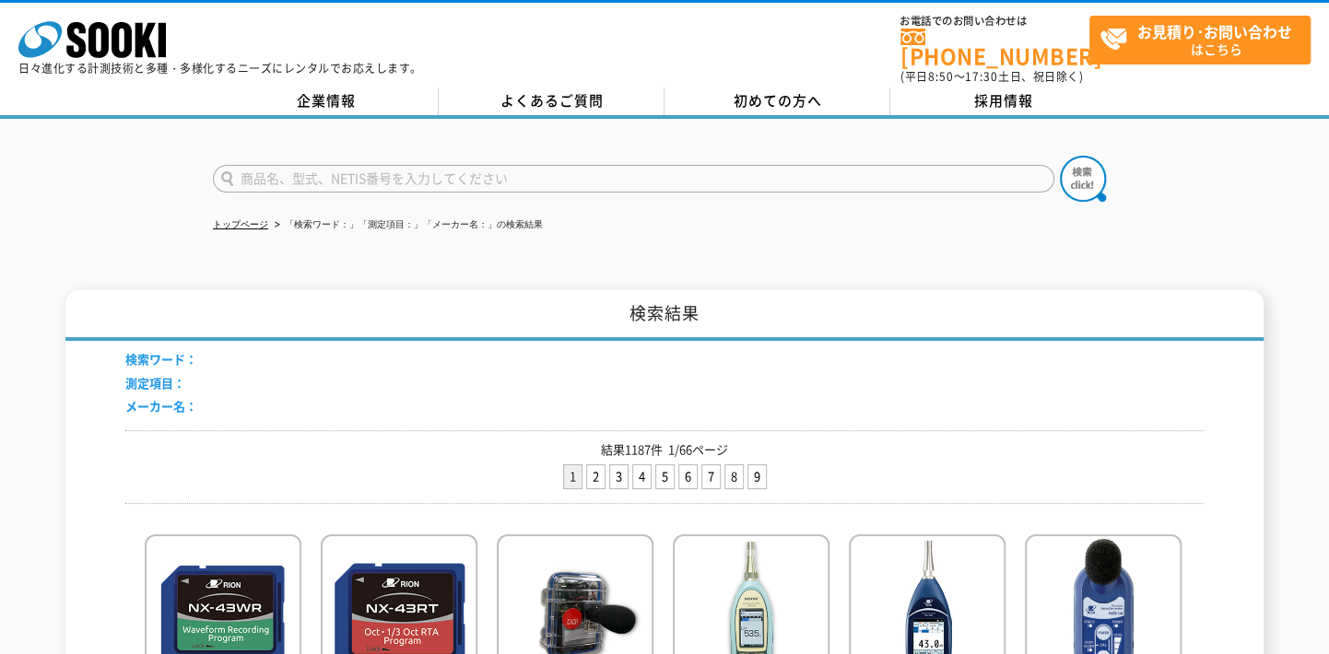
click at [628, 165] on input "text" at bounding box center [633, 179] width 841 height 28
paste input "GX-3R"
type input "GX-3R"
click at [1080, 167] on img at bounding box center [1083, 179] width 46 height 46
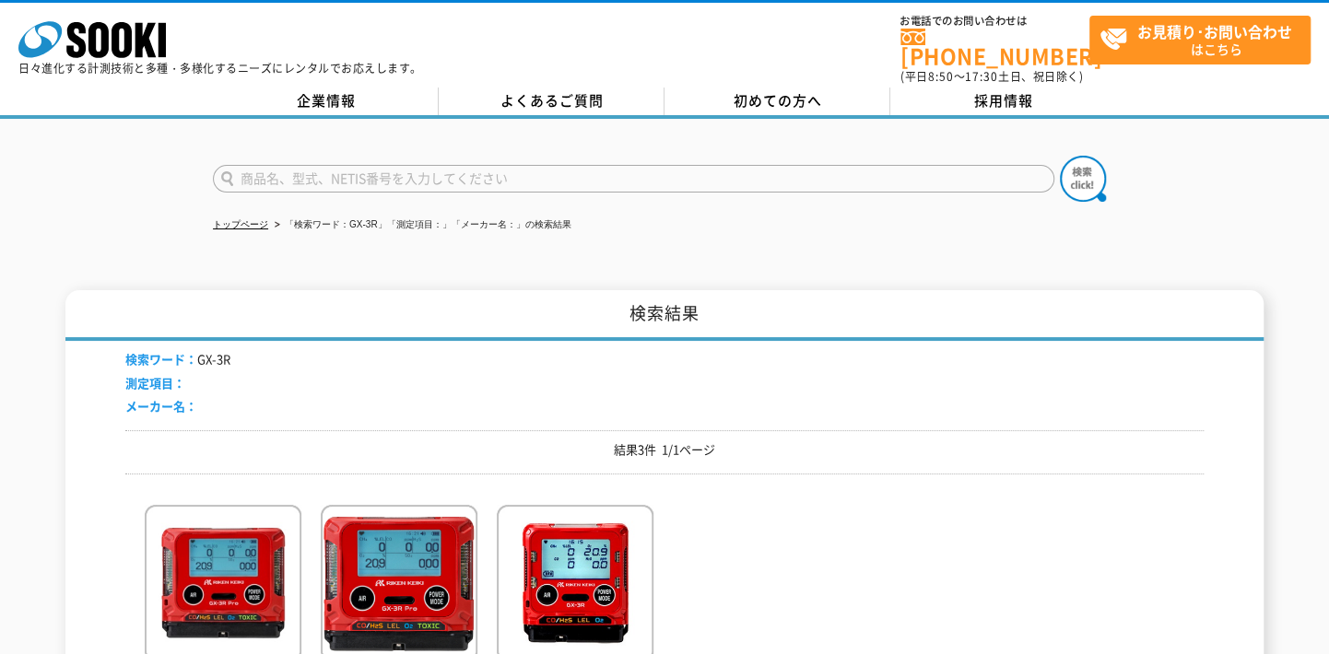
scroll to position [178, 0]
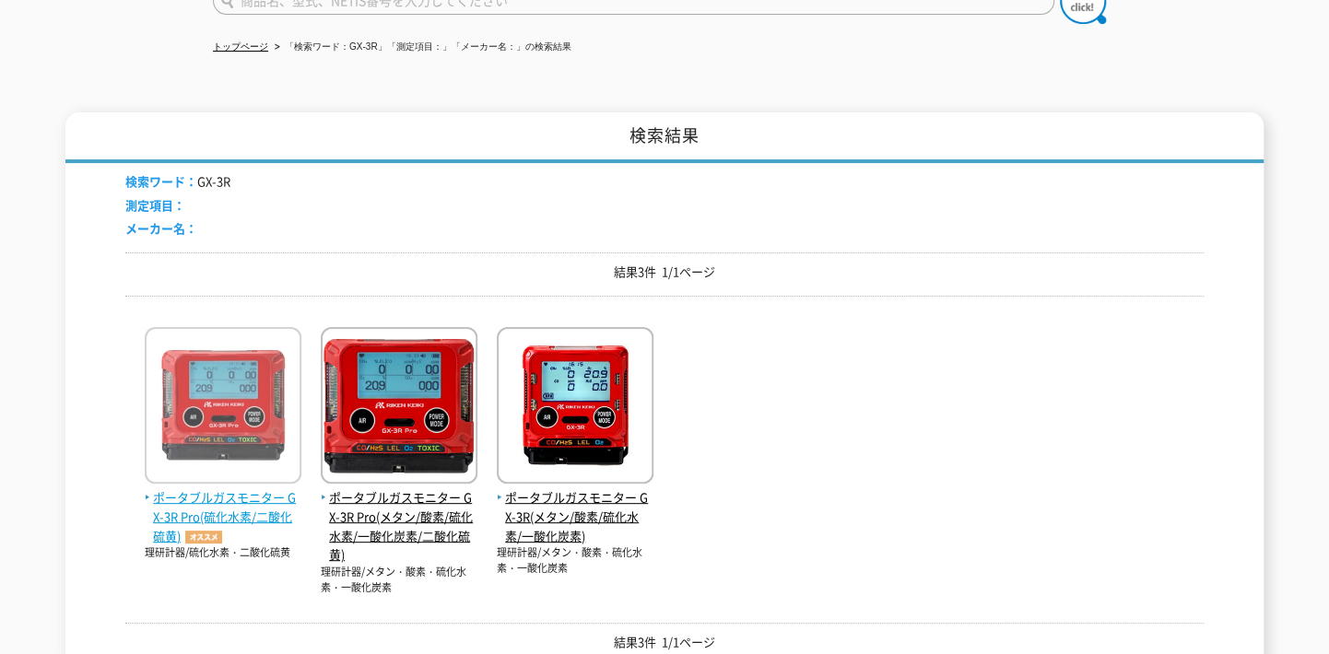
click at [207, 402] on img at bounding box center [223, 407] width 157 height 161
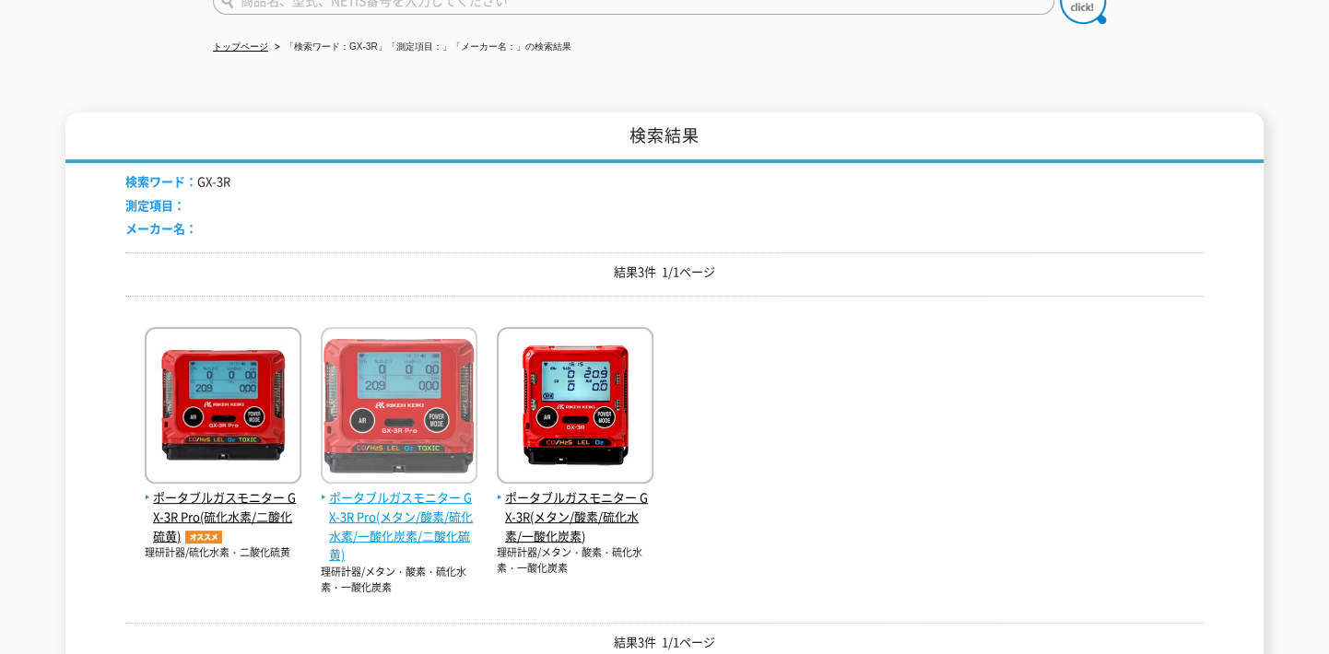
click at [368, 378] on img at bounding box center [399, 407] width 157 height 161
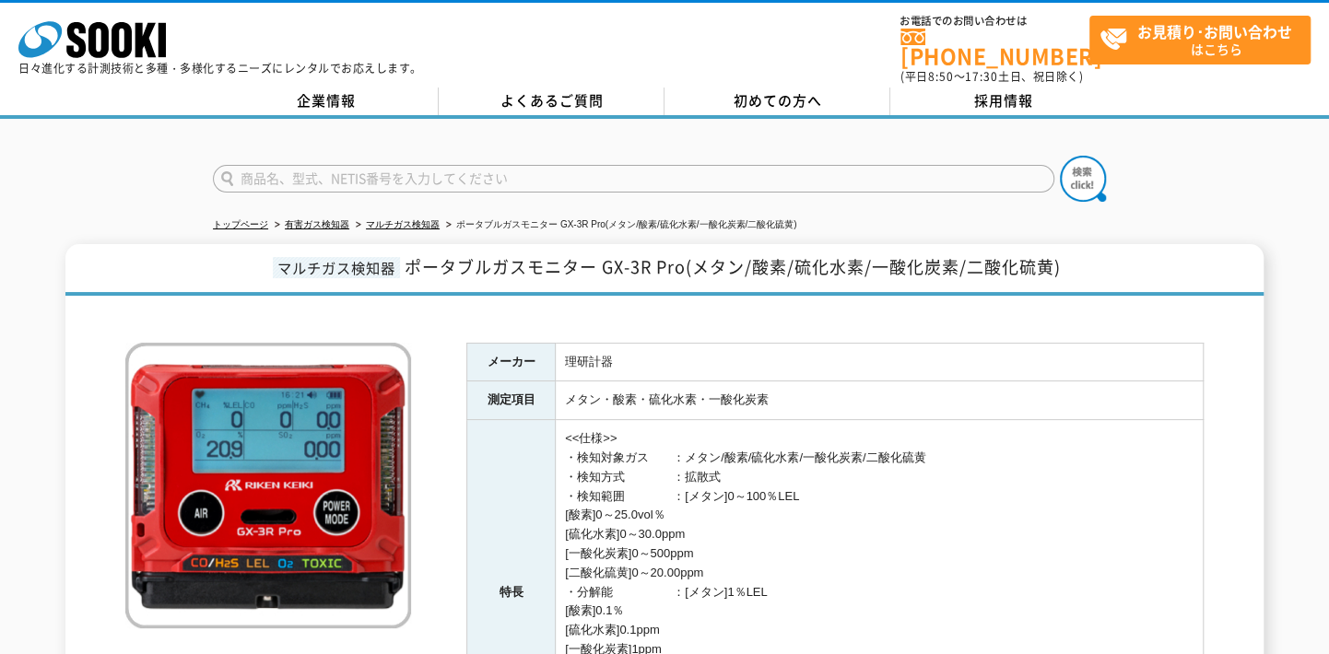
click at [763, 171] on input "text" at bounding box center [633, 179] width 841 height 28
paste input "デュアルタイプ膜厚計 ＳＷＴ－９０００"
type input "デュアルタイプ膜厚計 ＳＷＴ－９０００"
click at [1071, 168] on img at bounding box center [1083, 179] width 46 height 46
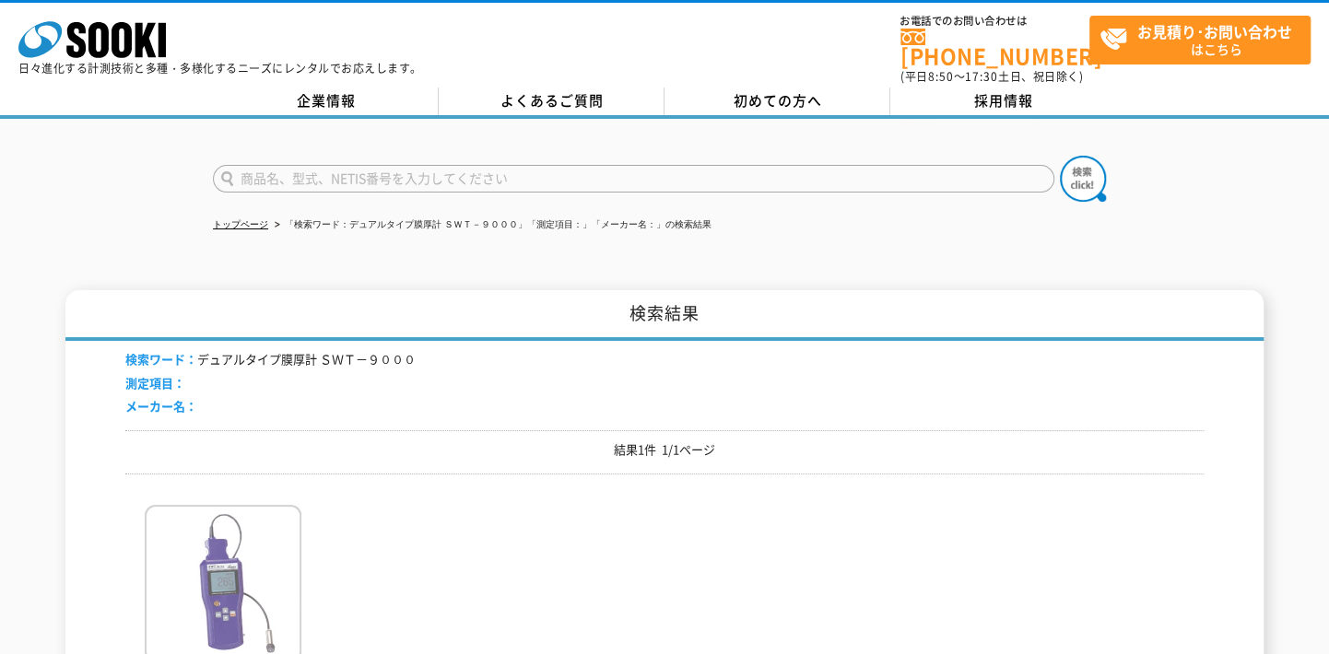
click at [253, 520] on img at bounding box center [223, 585] width 157 height 161
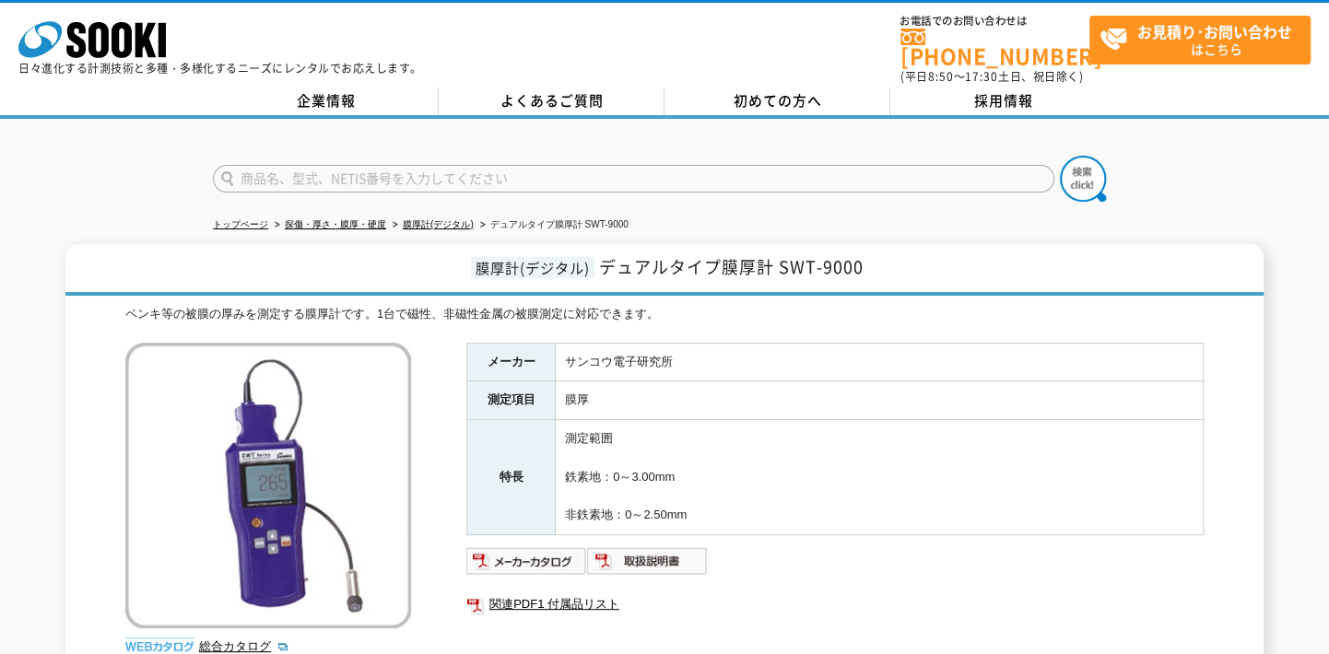
click at [760, 165] on input "text" at bounding box center [633, 179] width 841 height 28
paste input "マルチ探知器 ＰＳ５０"
type input "マルチ探知器 ＰＳ５０"
click at [1091, 156] on img at bounding box center [1083, 179] width 46 height 46
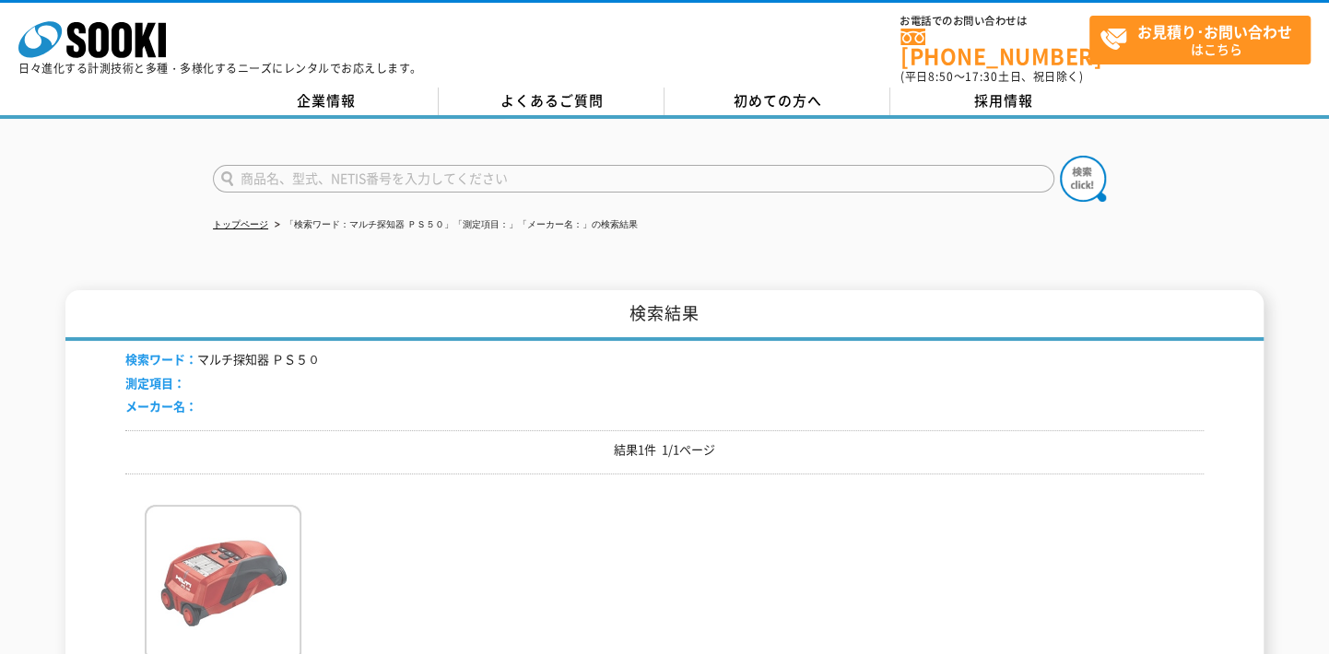
click at [181, 505] on img at bounding box center [223, 585] width 157 height 161
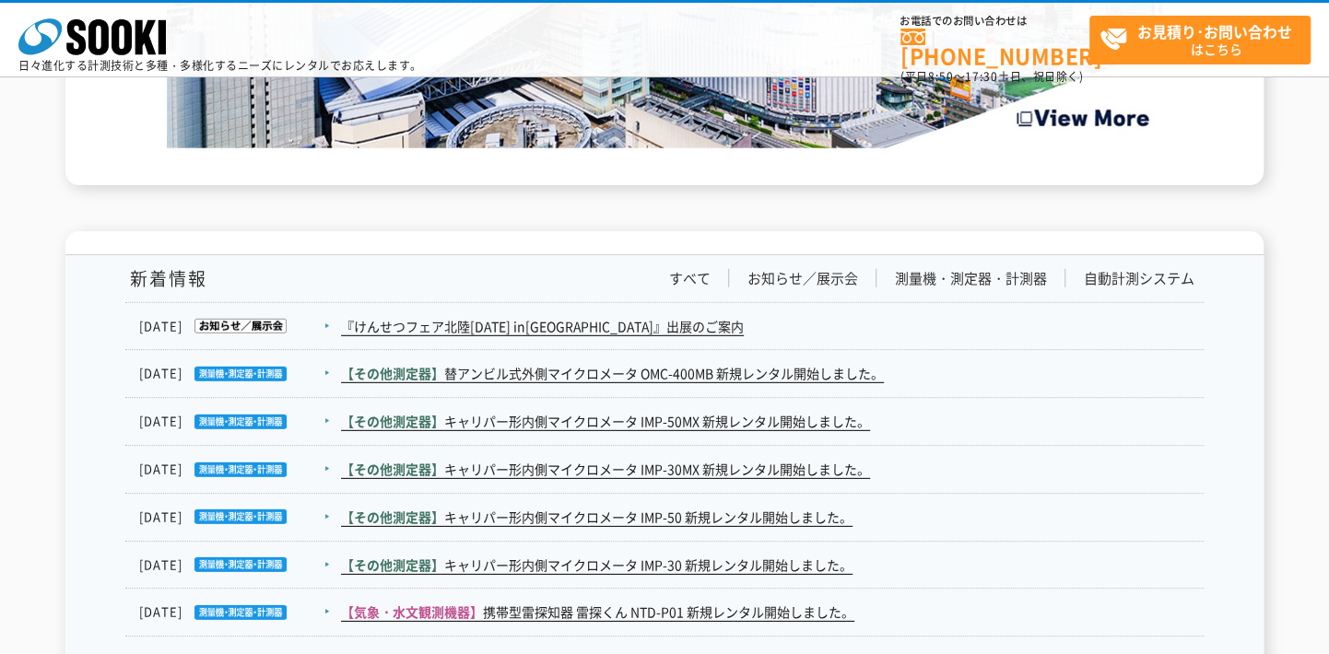
scroll to position [2893, 0]
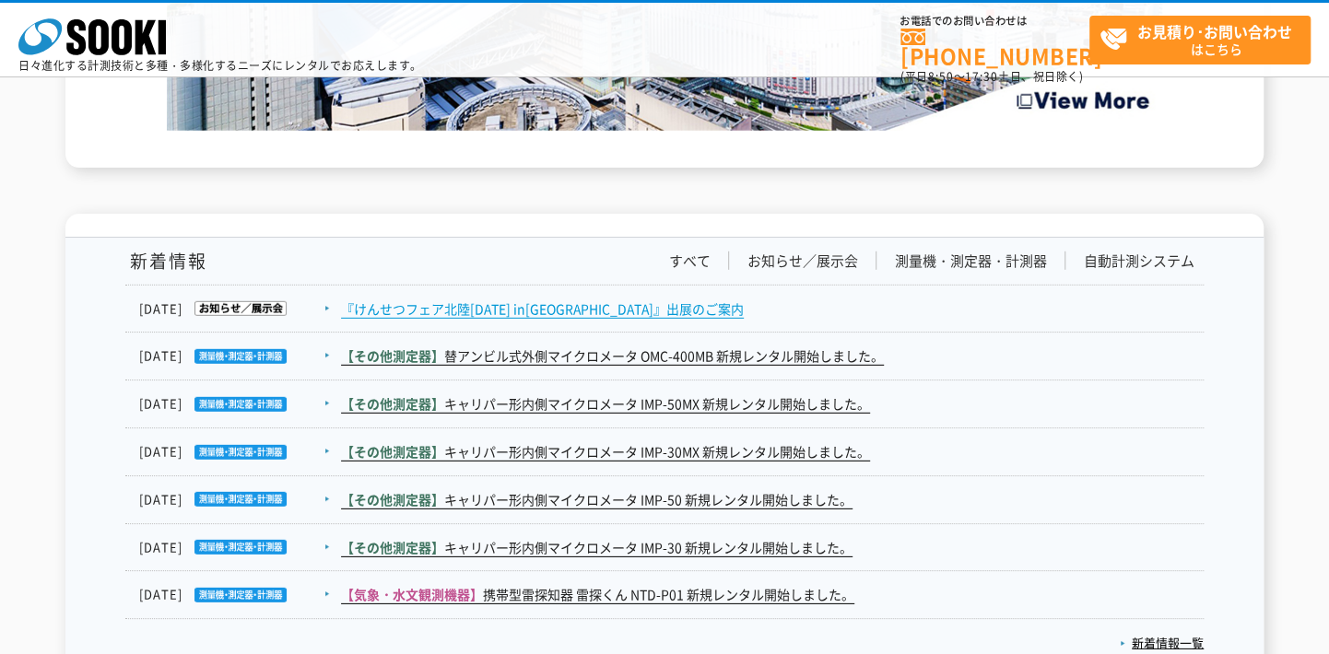
click at [591, 306] on link "『けんせつフェア北陸[DATE] in[GEOGRAPHIC_DATA]』出展のご案内" at bounding box center [542, 309] width 403 height 19
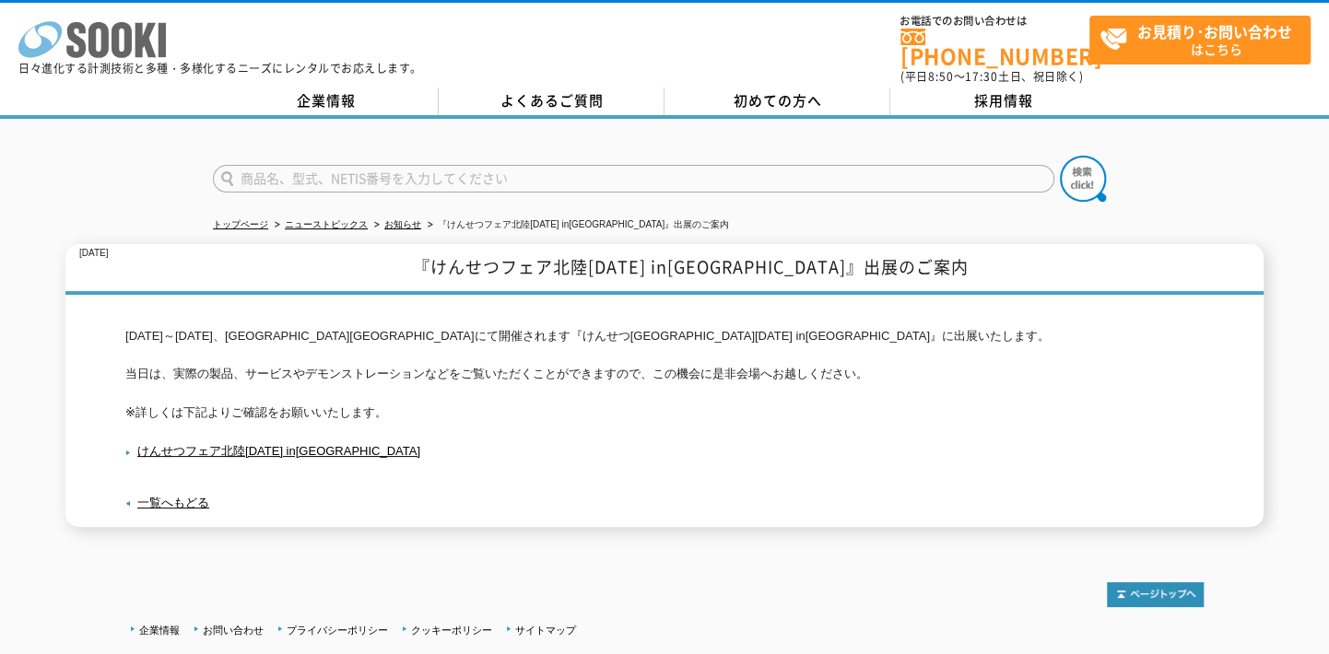
click at [147, 26] on polygon at bounding box center [145, 40] width 21 height 34
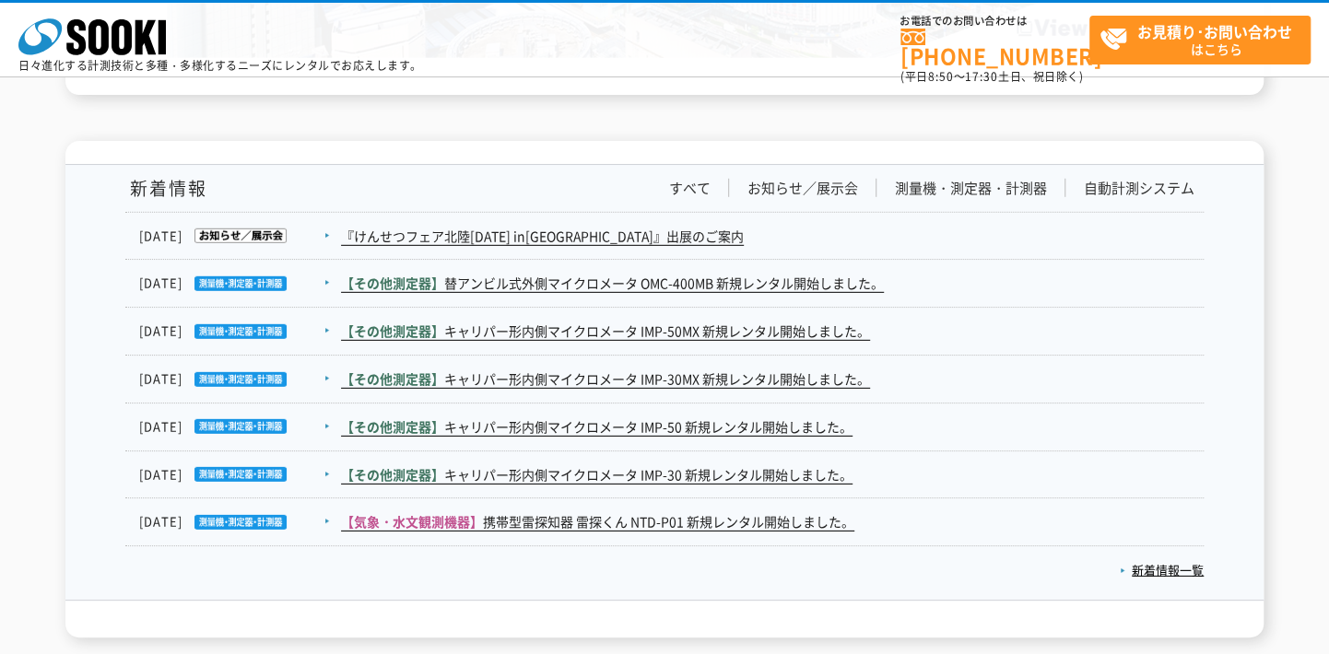
scroll to position [2967, 0]
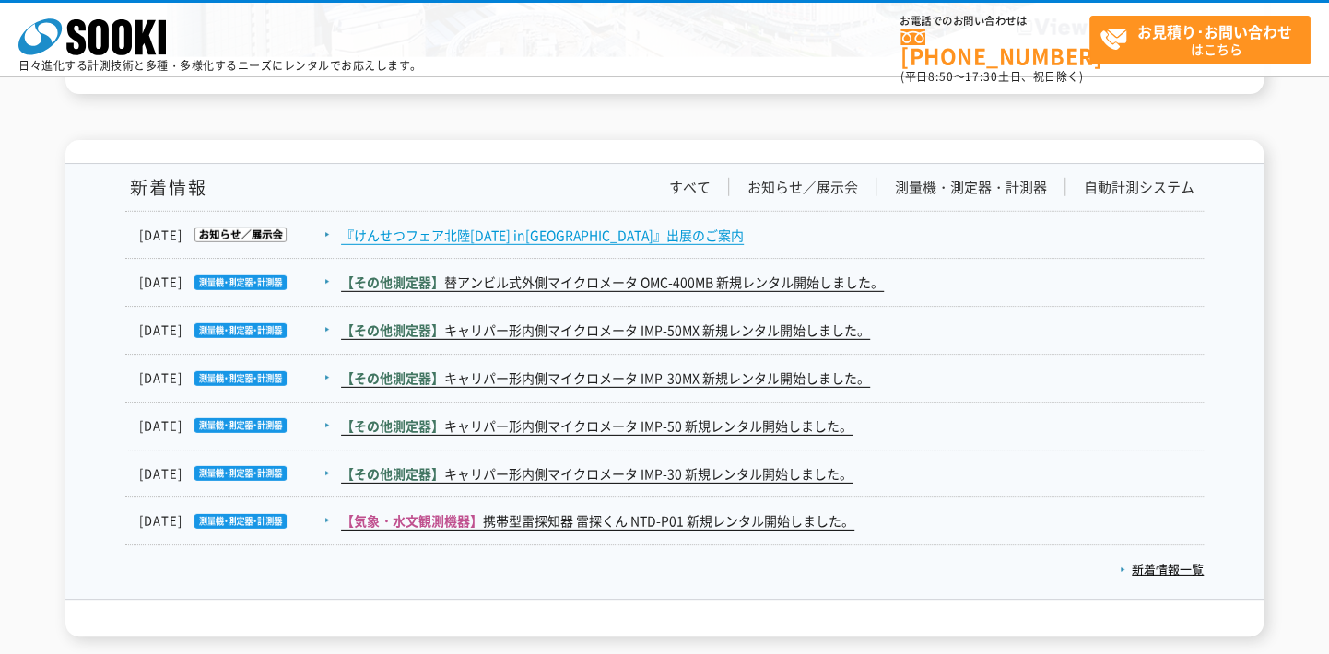
click at [485, 226] on link "『けんせつフェア北陸[DATE] in[GEOGRAPHIC_DATA]』出展のご案内" at bounding box center [542, 235] width 403 height 19
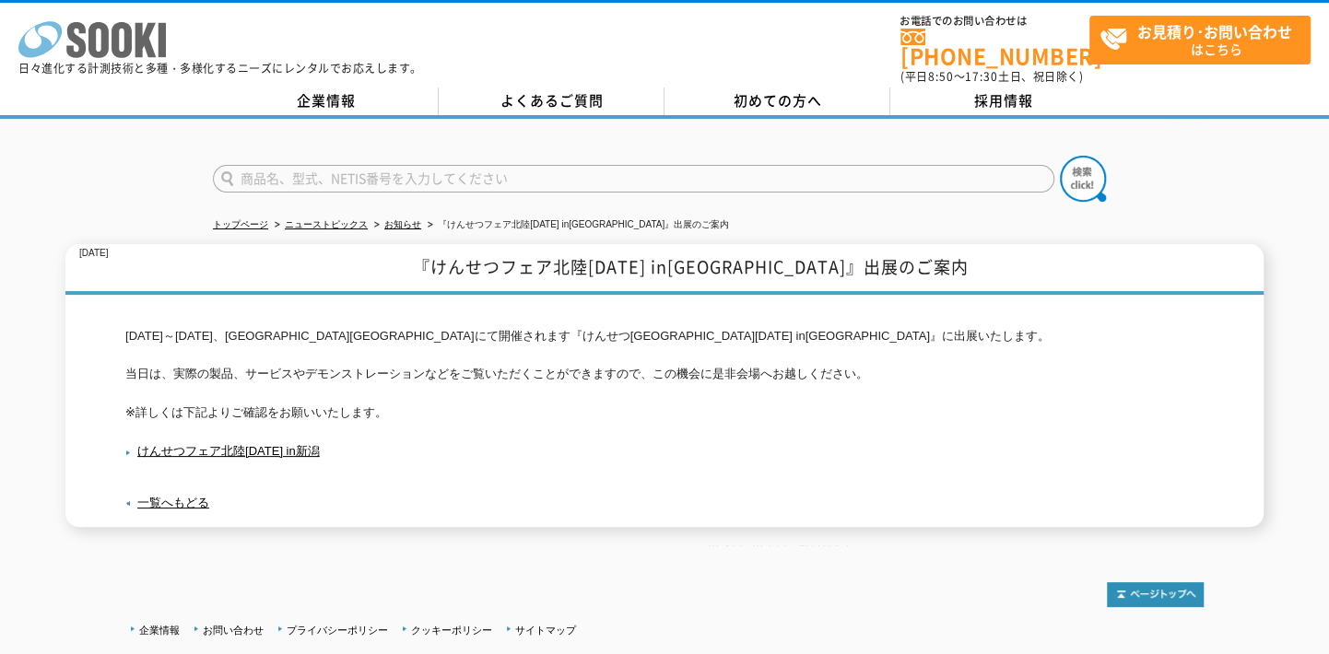
click at [119, 38] on icon "株式会社 ソーキ" at bounding box center [91, 39] width 147 height 37
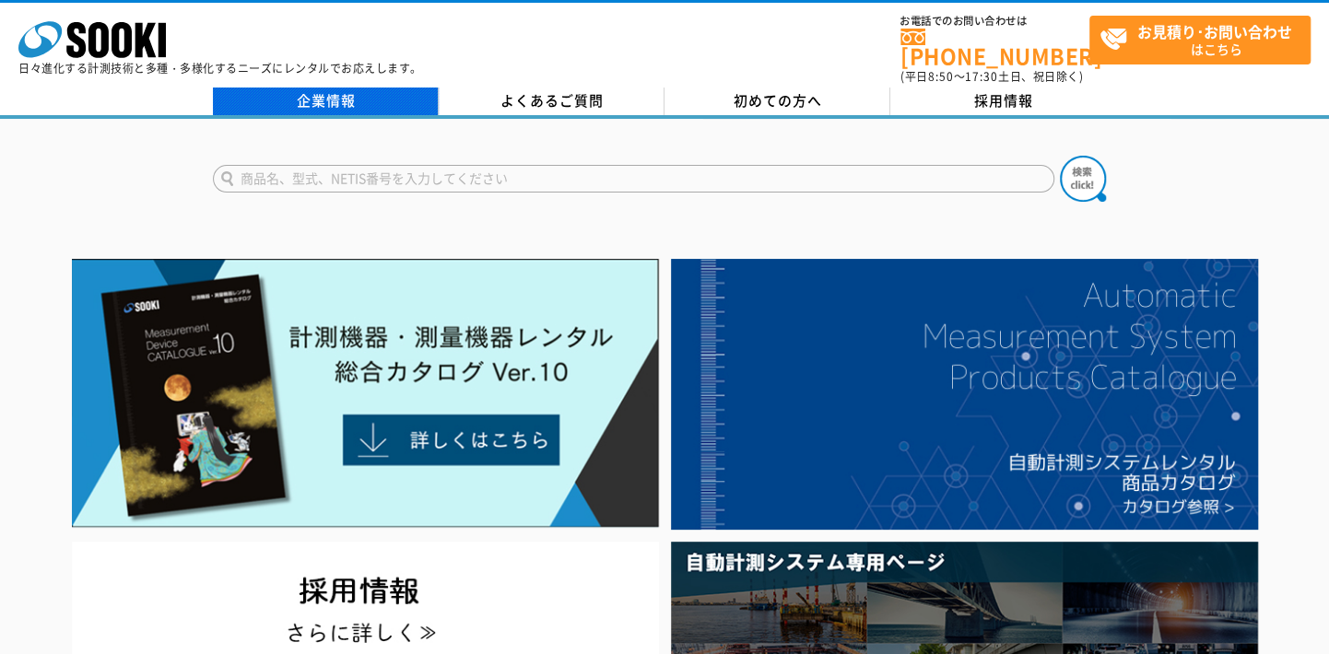
click at [337, 96] on link "企業情報" at bounding box center [326, 102] width 226 height 28
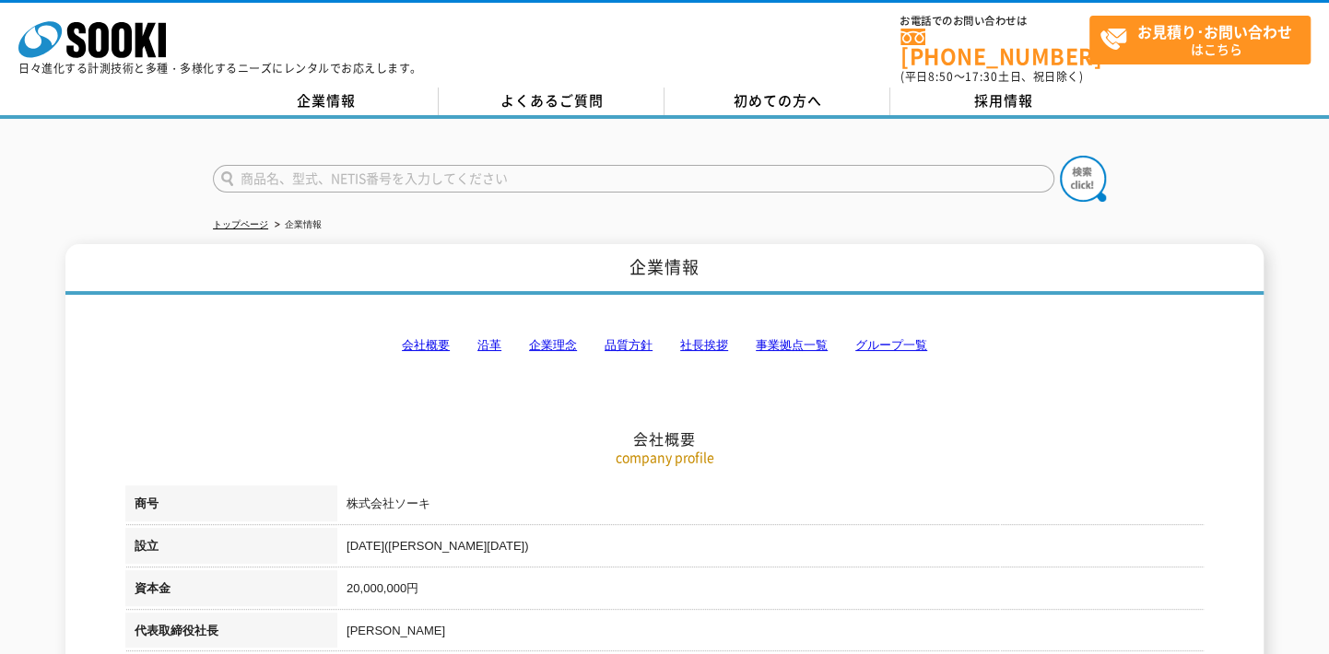
click at [805, 338] on link "事業拠点一覧" at bounding box center [792, 345] width 72 height 14
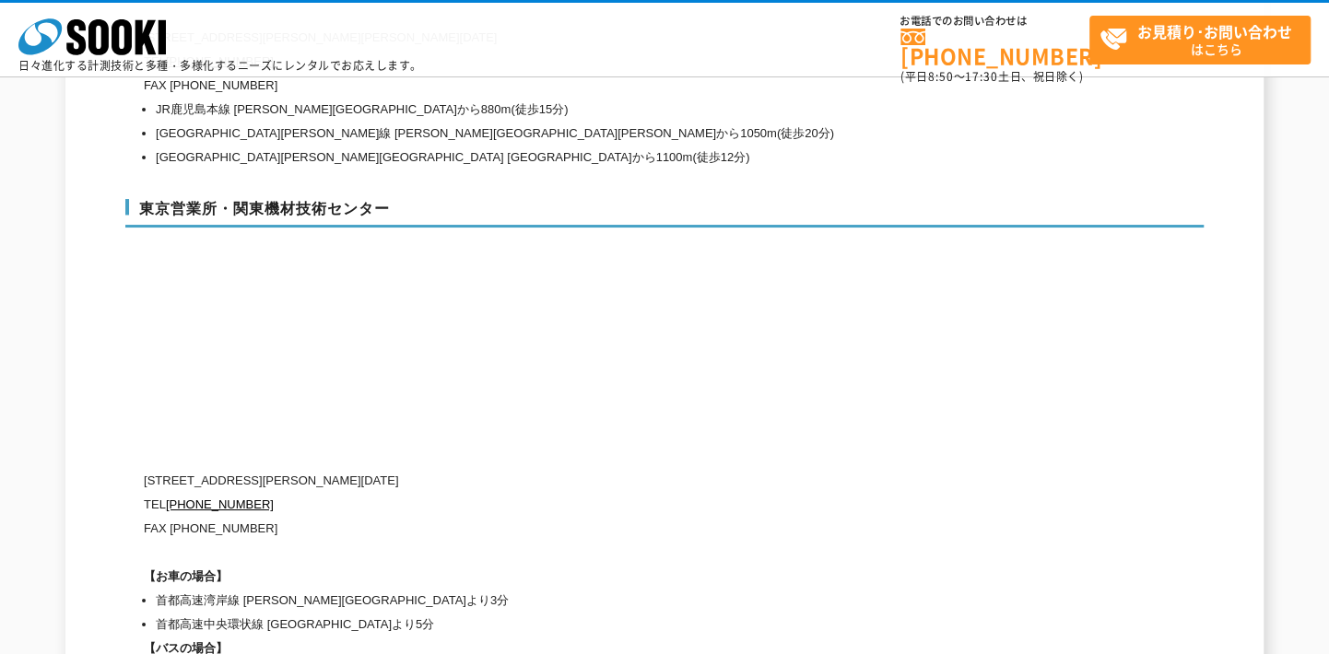
scroll to position [7643, 0]
drag, startPoint x: 138, startPoint y: 159, endPoint x: 395, endPoint y: 159, distance: 257.1
click at [395, 201] on h3 "東京営業所・関東機材技術センター" at bounding box center [664, 215] width 1078 height 29
drag, startPoint x: 147, startPoint y: 483, endPoint x: 263, endPoint y: 476, distance: 116.4
click at [263, 519] on p "FAX [PHONE_NUMBER]" at bounding box center [586, 531] width 885 height 24
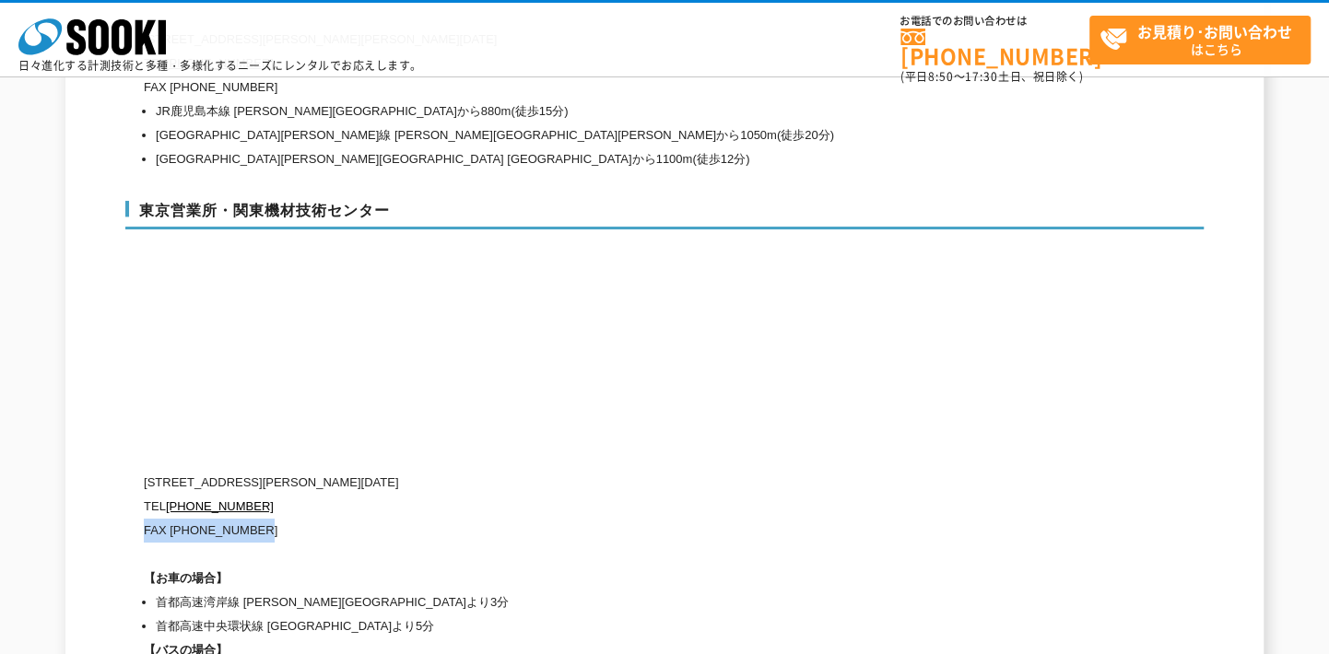
copy p "FAX [PHONE_NUMBER]"
